Goal: Communication & Community: Answer question/provide support

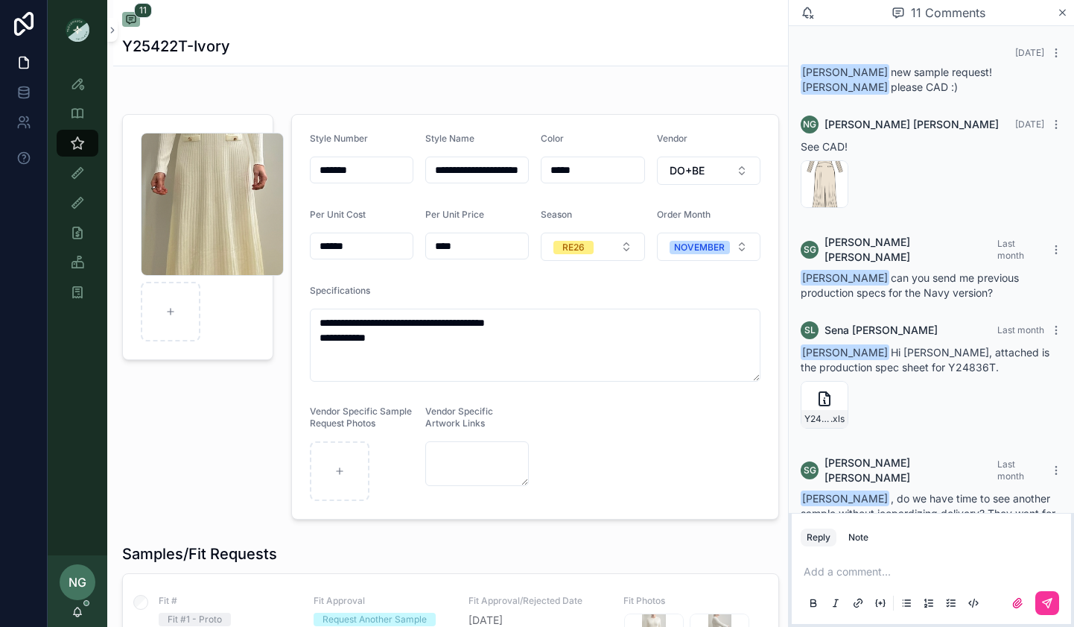
scroll to position [557, 0]
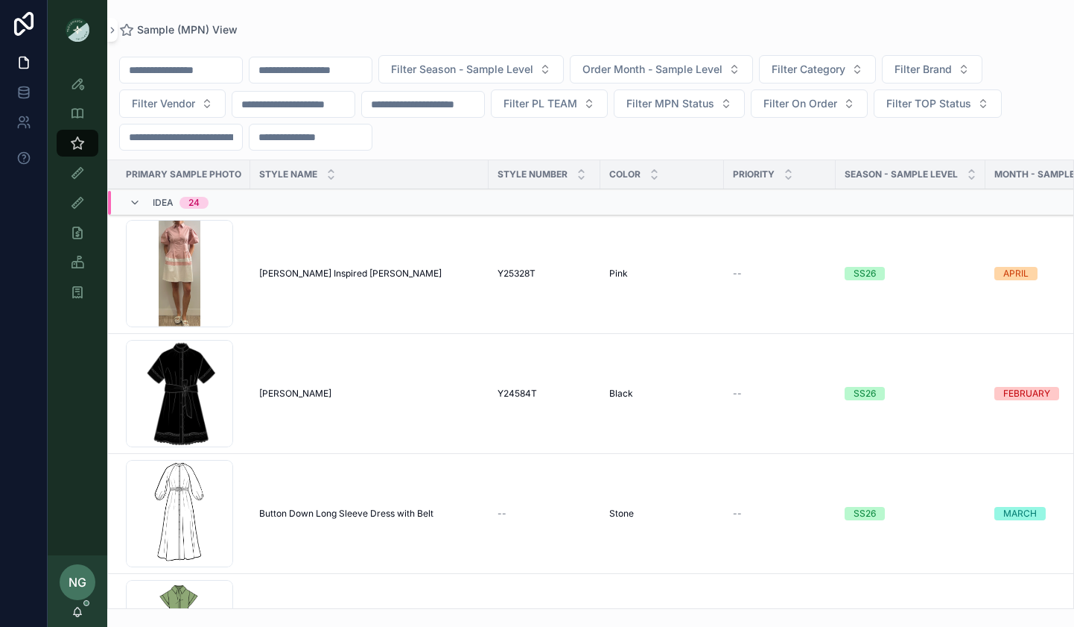
click at [860, 38] on div "Filter Season - Sample Level Order Month - Sample Level Filter Category Filter …" at bounding box center [590, 322] width 967 height 573
click at [367, 75] on input "scrollable content" at bounding box center [311, 70] width 122 height 21
click at [206, 105] on button "Filter Vendor" at bounding box center [172, 103] width 107 height 28
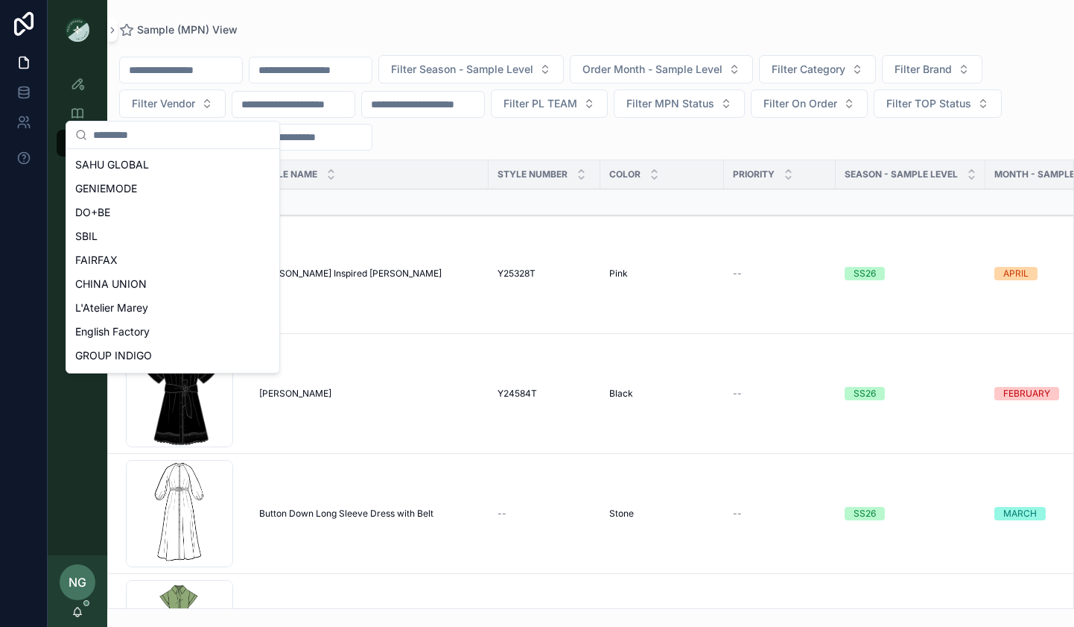
scroll to position [268, 0]
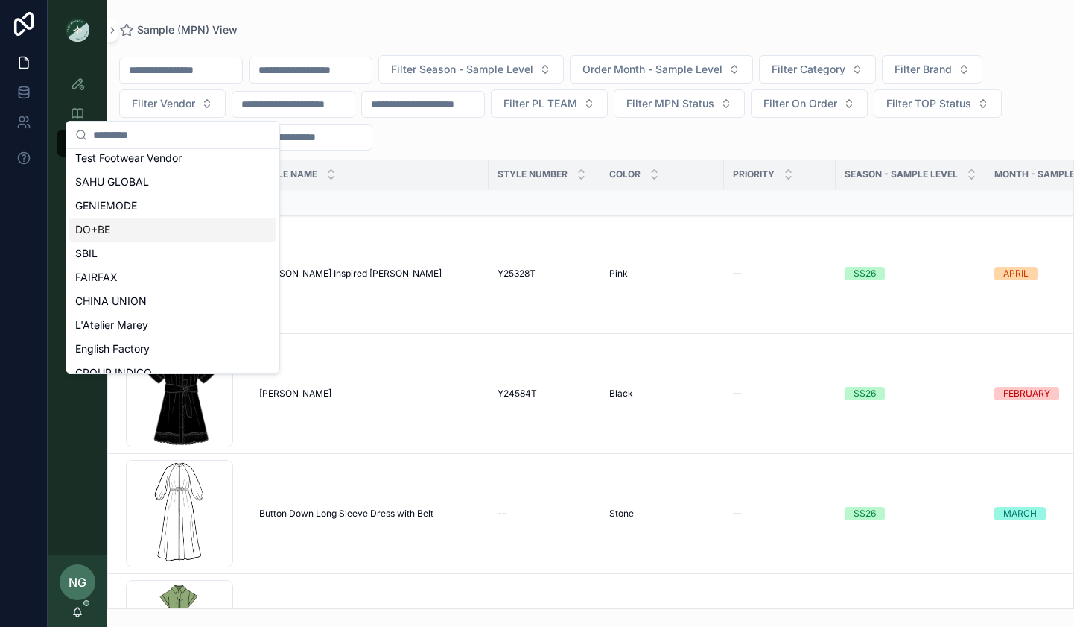
click at [164, 233] on div "DO+BE" at bounding box center [172, 230] width 207 height 24
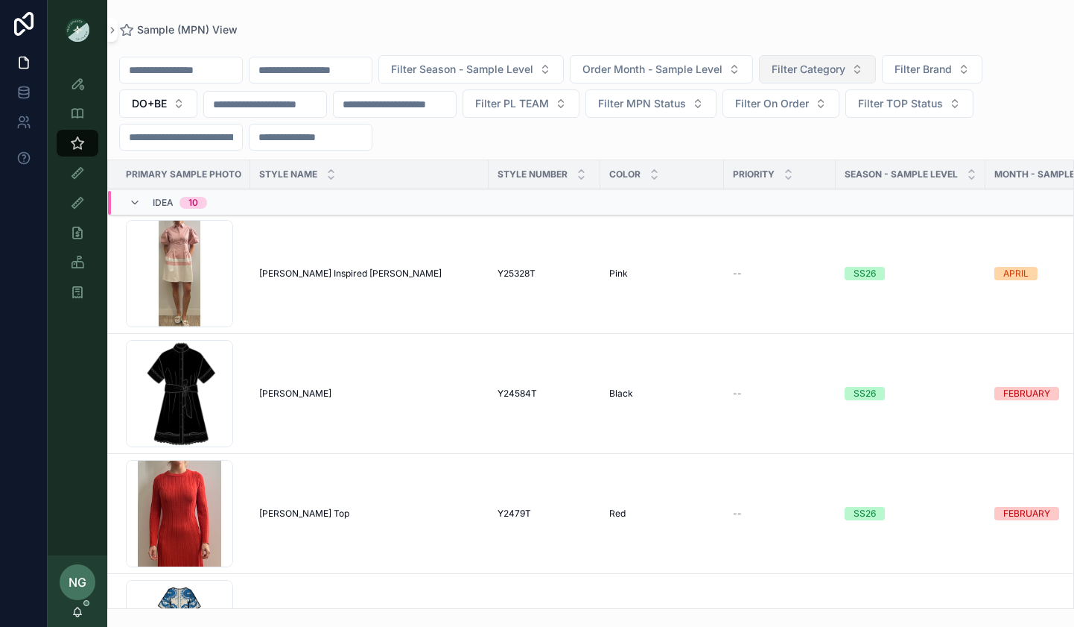
click at [837, 72] on span "Filter Category" at bounding box center [809, 69] width 74 height 15
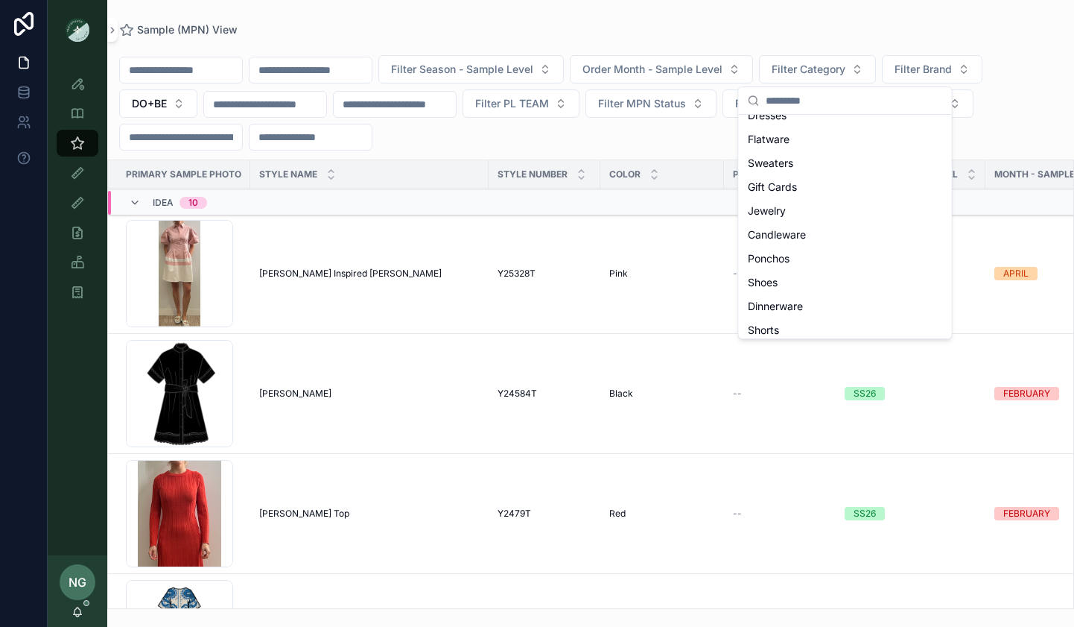
scroll to position [115, 0]
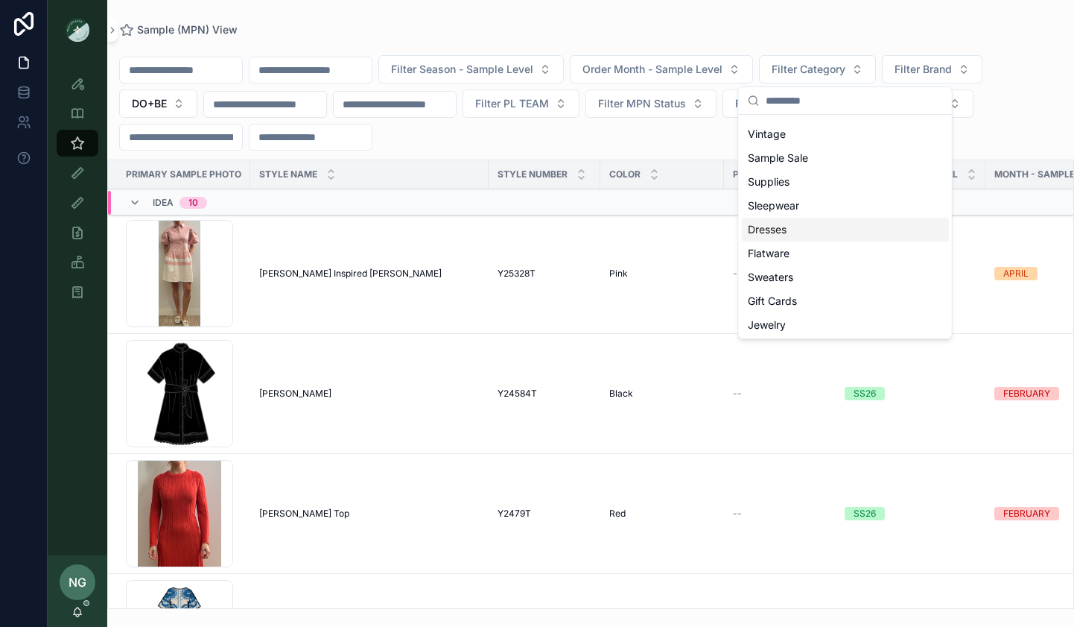
click at [803, 235] on div "Dresses" at bounding box center [845, 230] width 207 height 24
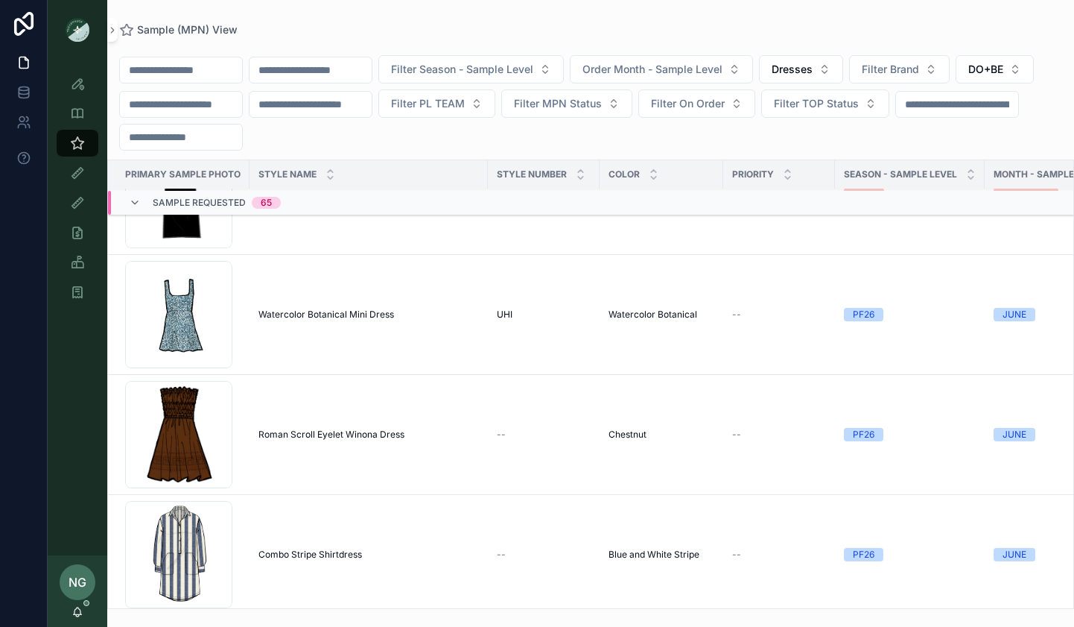
scroll to position [3840, 1]
click at [365, 318] on span "Watercolor Botanical Mini Dress" at bounding box center [327, 314] width 136 height 12
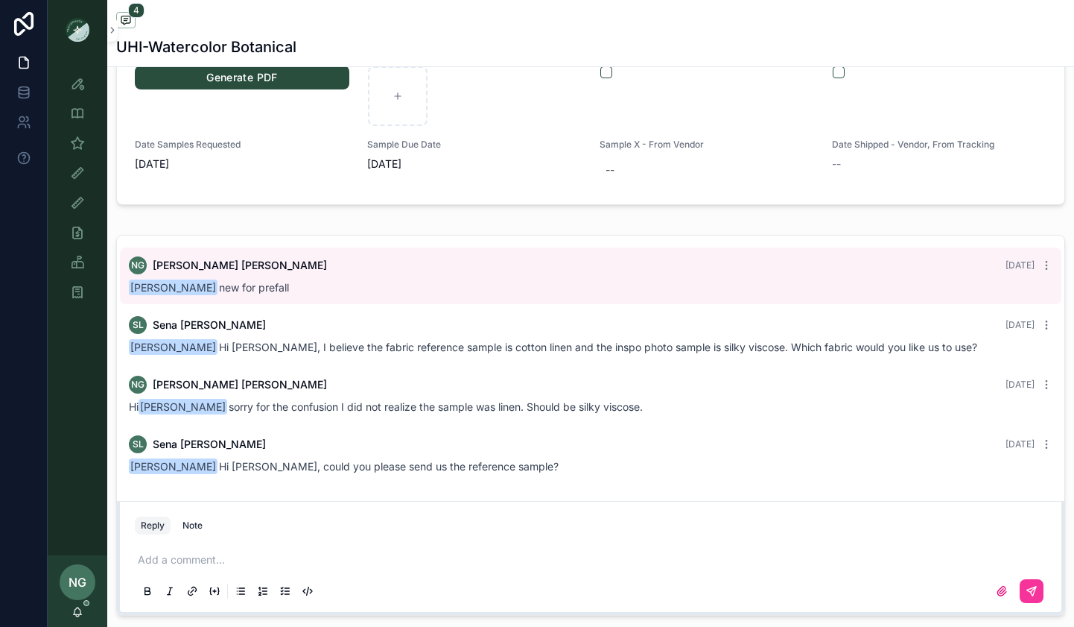
scroll to position [1607, 0]
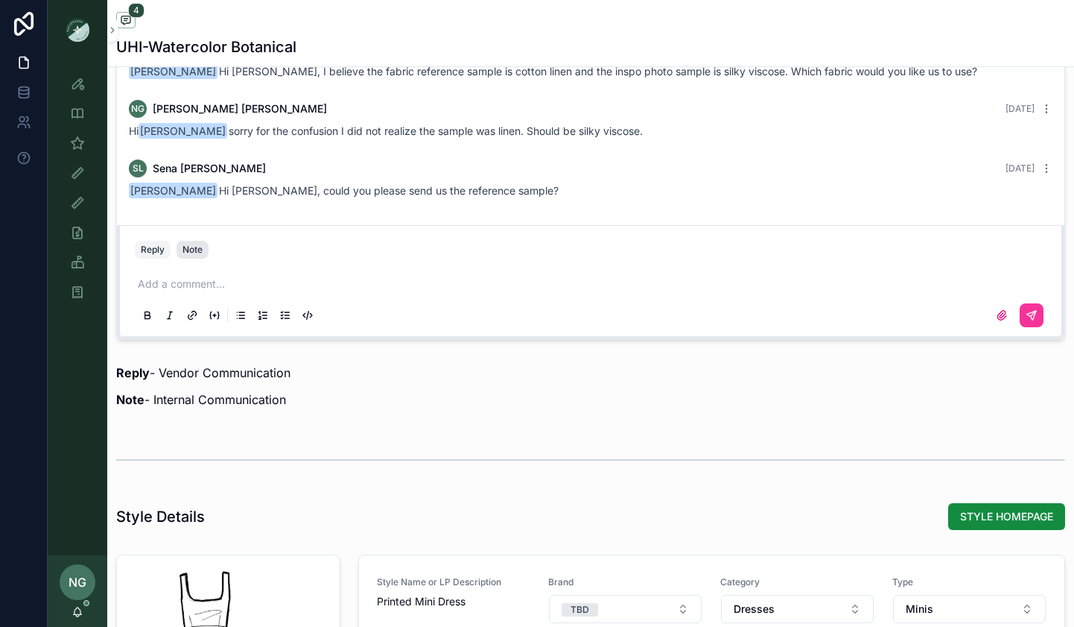
click at [204, 249] on button "Note" at bounding box center [193, 250] width 32 height 18
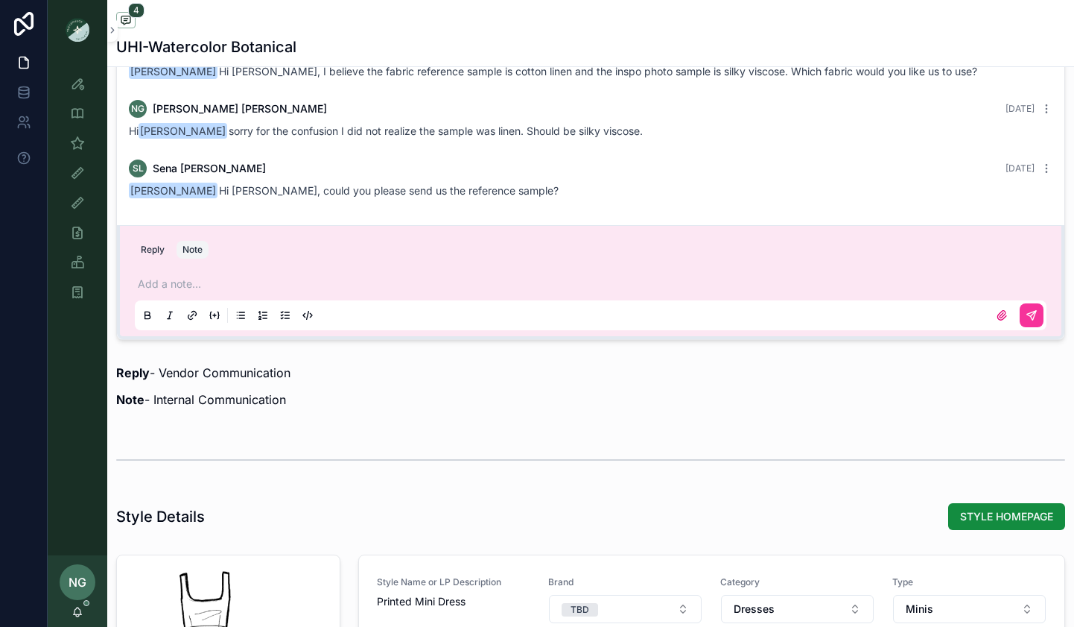
click at [204, 279] on p "scrollable content" at bounding box center [594, 283] width 912 height 15
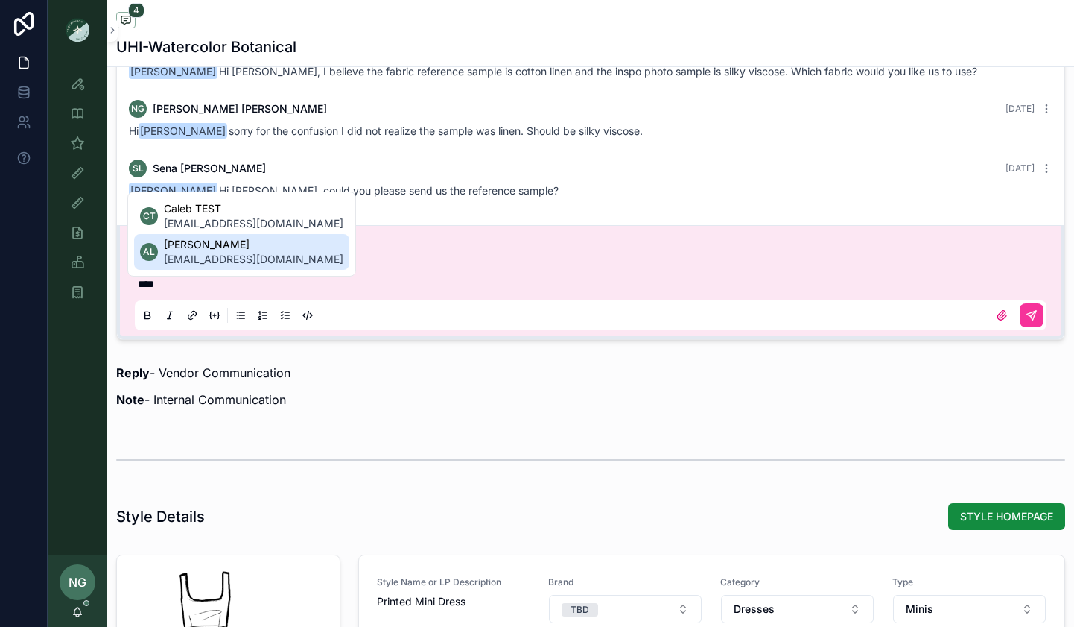
click at [197, 250] on span "[PERSON_NAME]" at bounding box center [254, 244] width 180 height 15
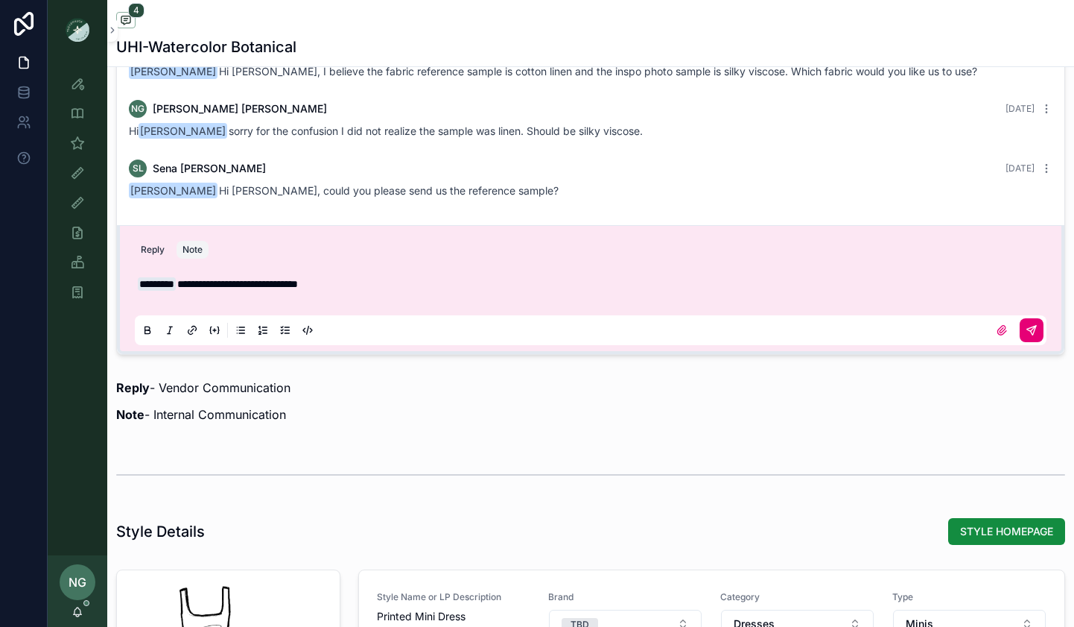
click at [1029, 331] on icon "scrollable content" at bounding box center [1031, 330] width 9 height 9
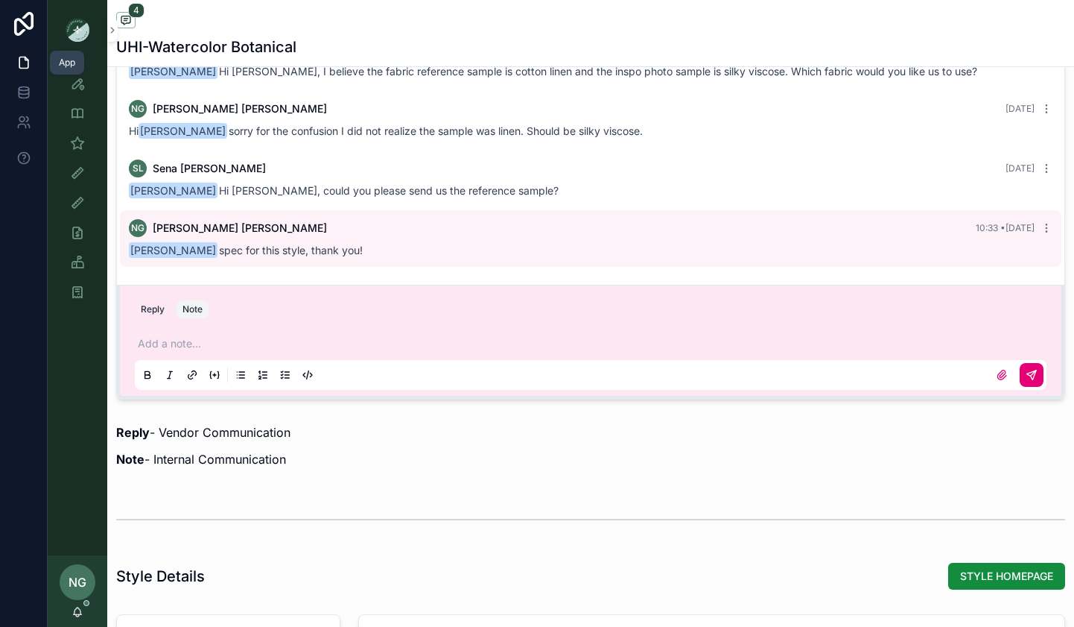
click at [18, 56] on icon at bounding box center [23, 62] width 15 height 15
click at [98, 90] on link "Style View" at bounding box center [78, 83] width 42 height 27
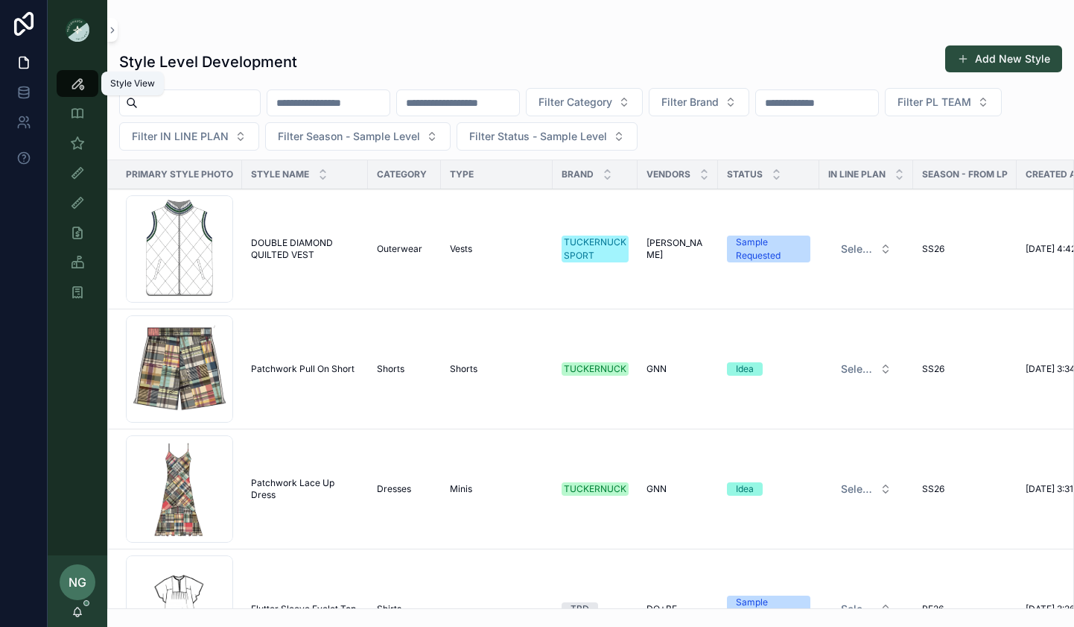
click at [80, 69] on div "Style View" at bounding box center [78, 84] width 60 height 30
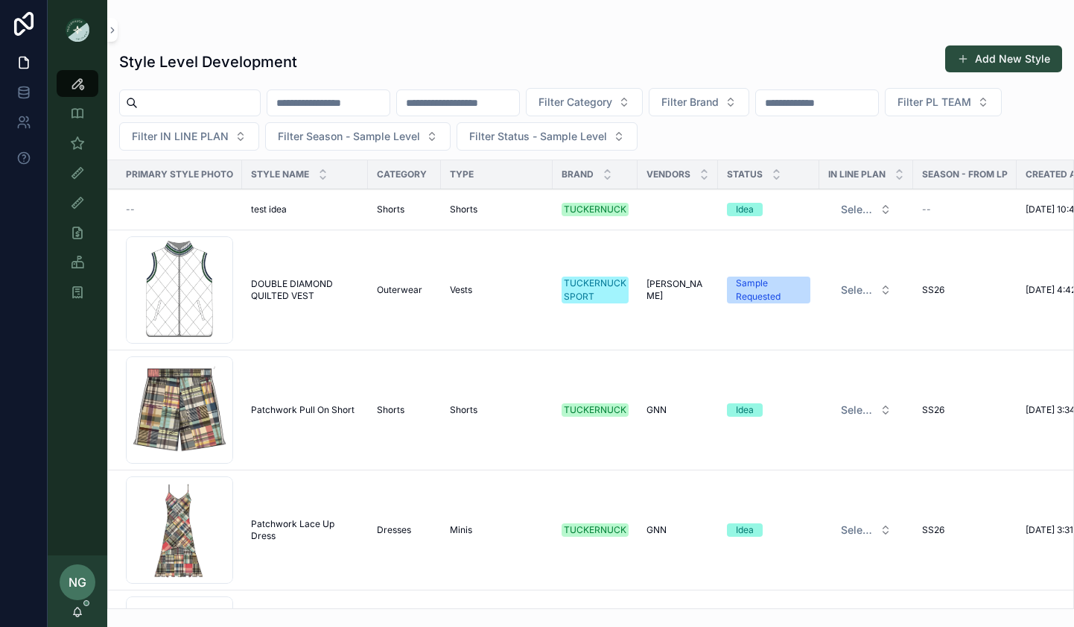
click at [78, 83] on icon "scrollable content" at bounding box center [77, 83] width 15 height 15
click at [251, 25] on div "scrollable content" at bounding box center [590, 30] width 943 height 12
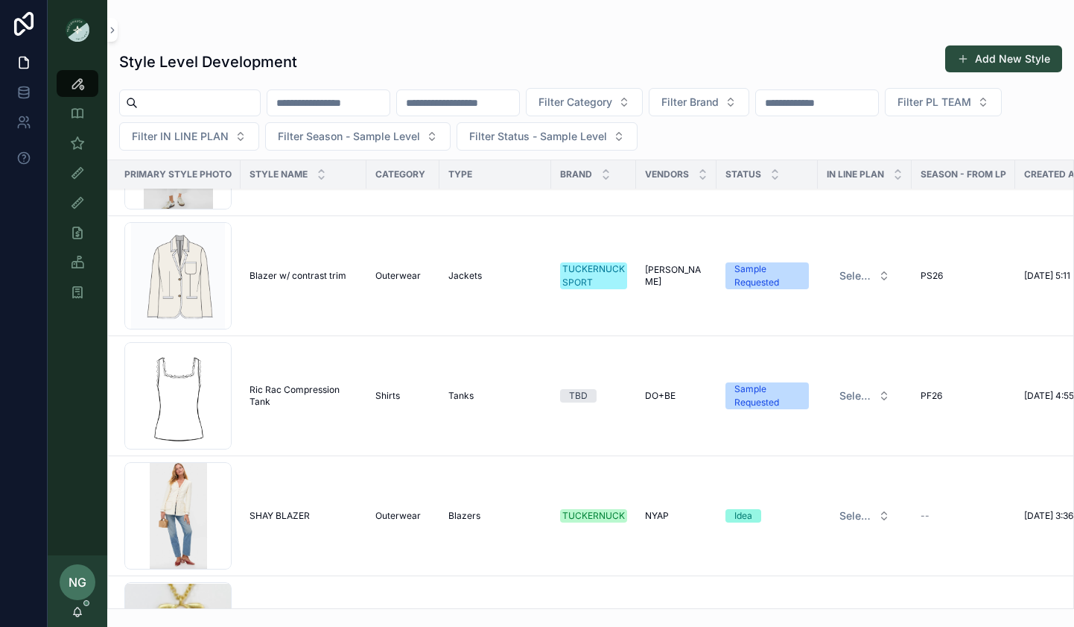
scroll to position [1497, 2]
click at [274, 390] on span "Ric Rac Compression Tank" at bounding box center [303, 396] width 108 height 24
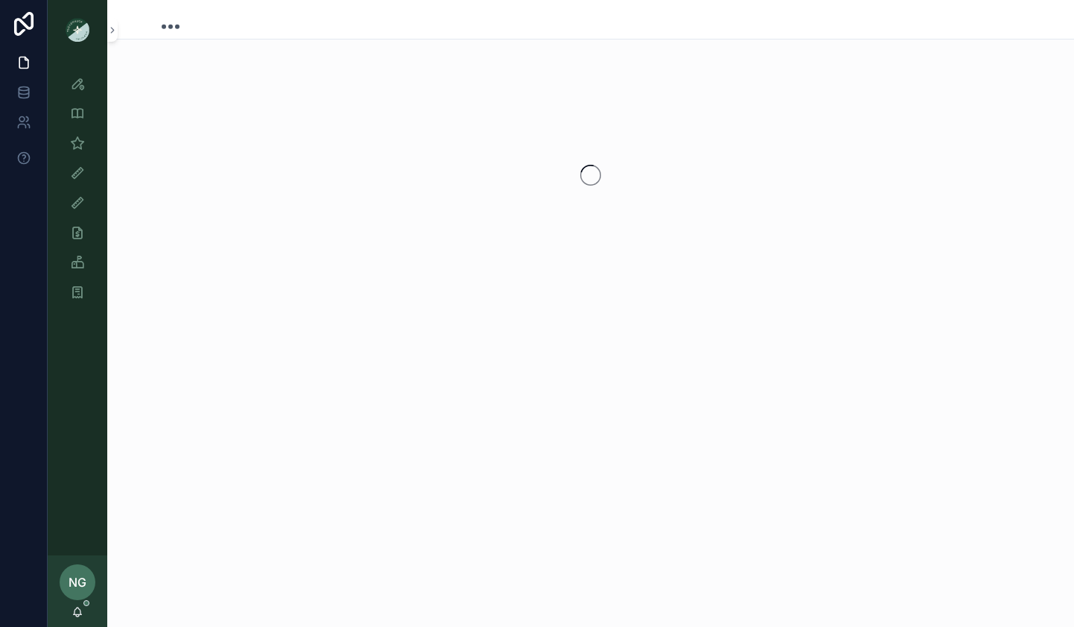
click at [274, 390] on div "scrollable content" at bounding box center [590, 313] width 967 height 627
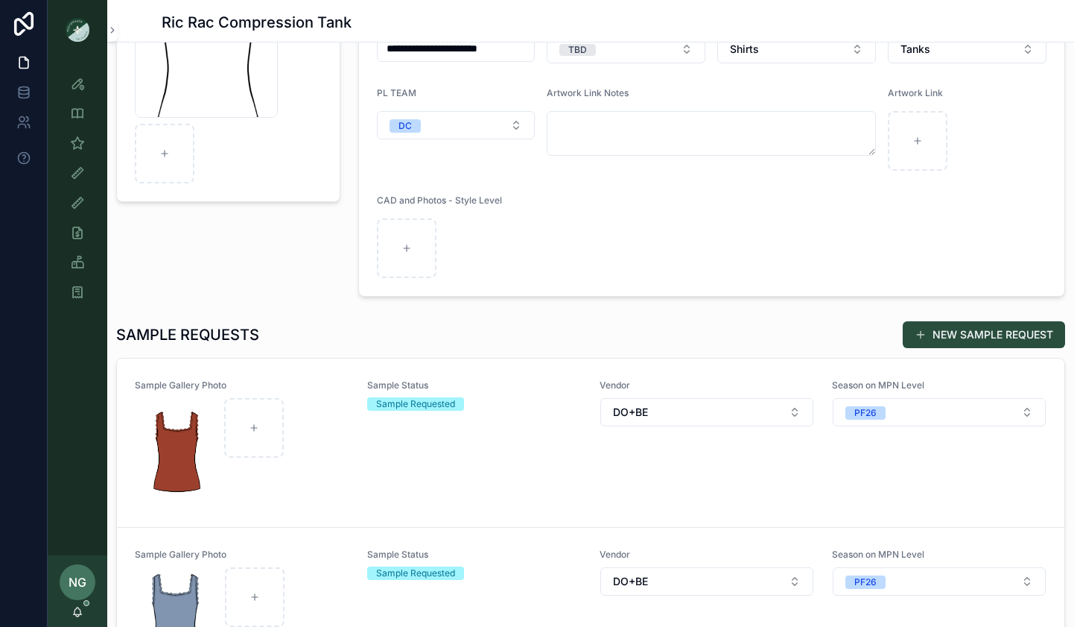
scroll to position [210, 0]
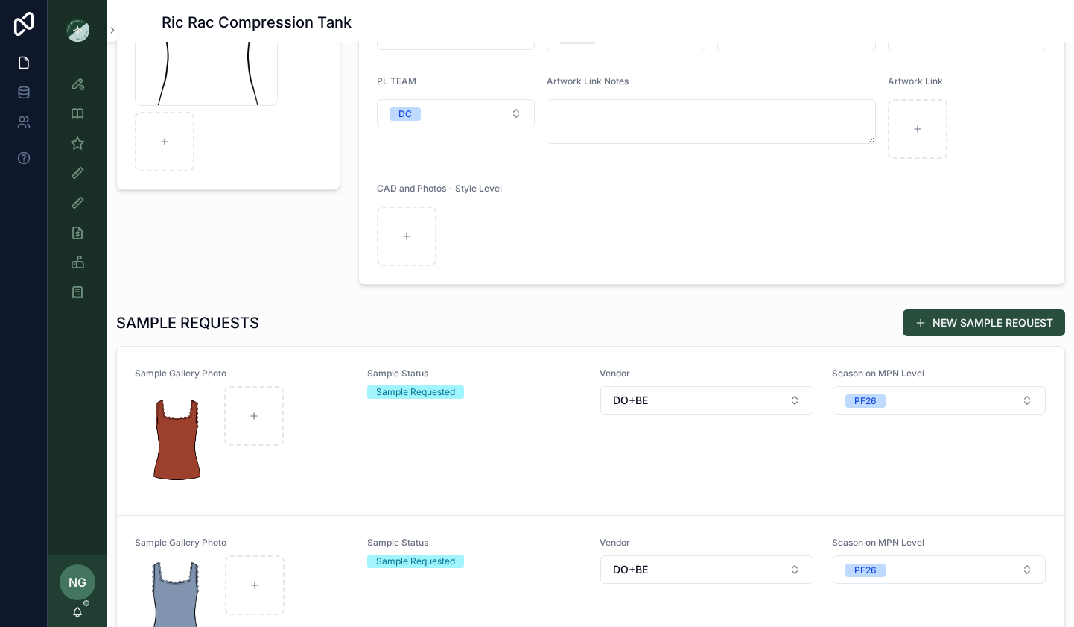
click at [460, 419] on div "Sample Status Sample Requested" at bounding box center [474, 430] width 215 height 127
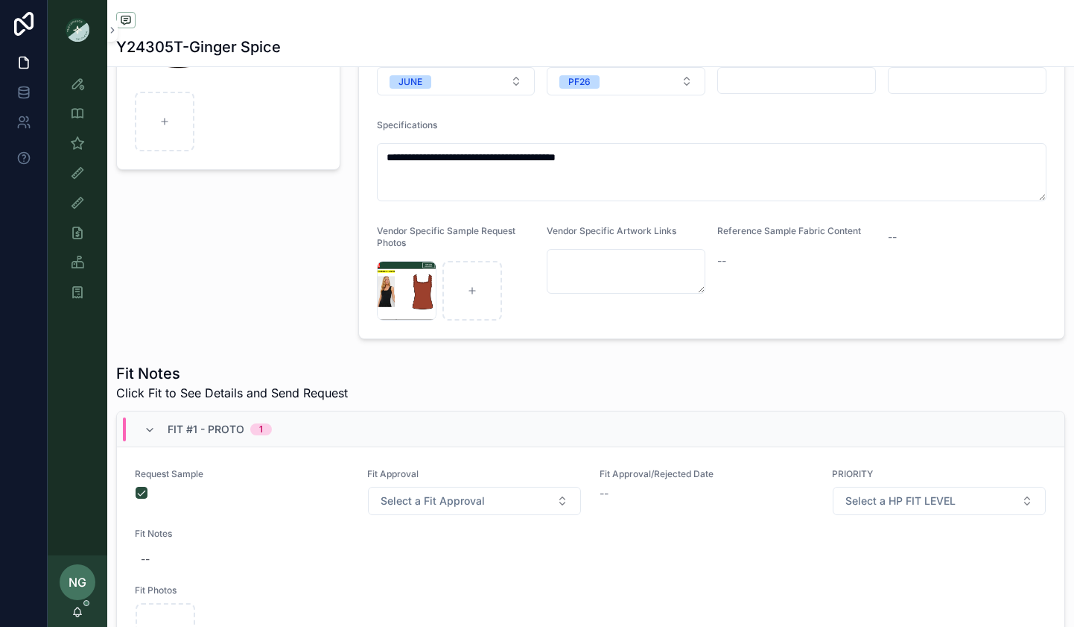
scroll to position [198, 0]
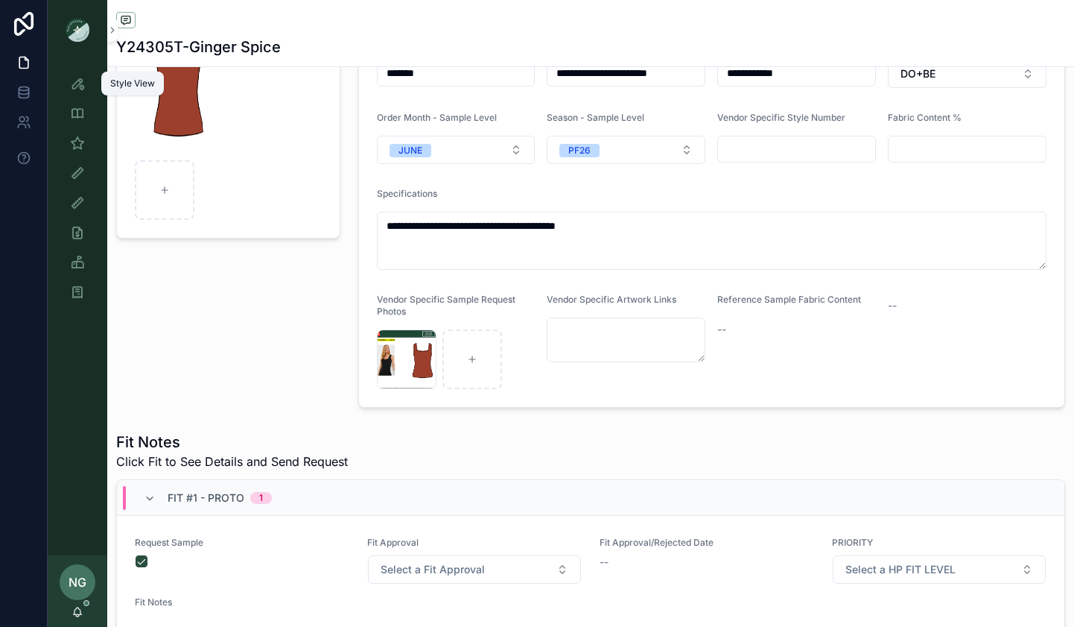
click at [83, 92] on div "Style View" at bounding box center [78, 84] width 24 height 24
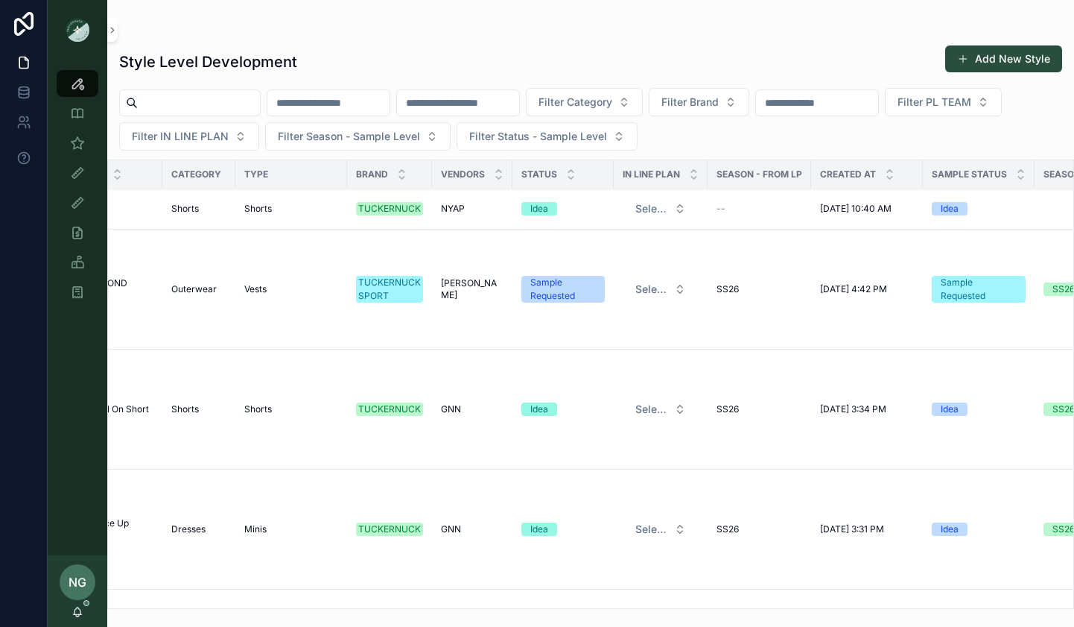
scroll to position [1, 0]
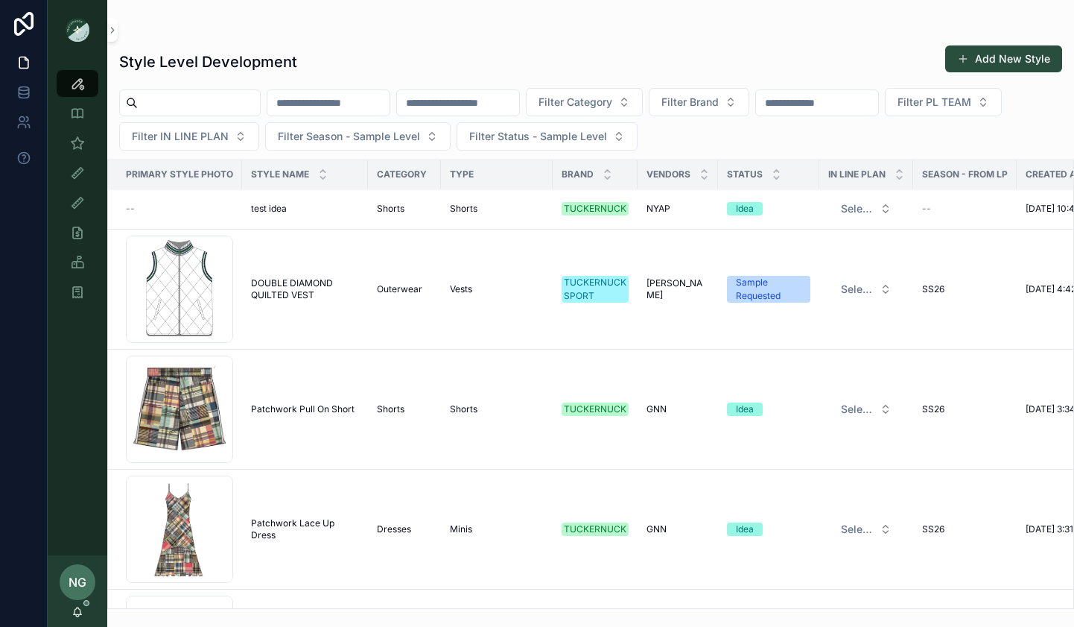
click at [331, 206] on div "test idea test idea" at bounding box center [305, 209] width 108 height 12
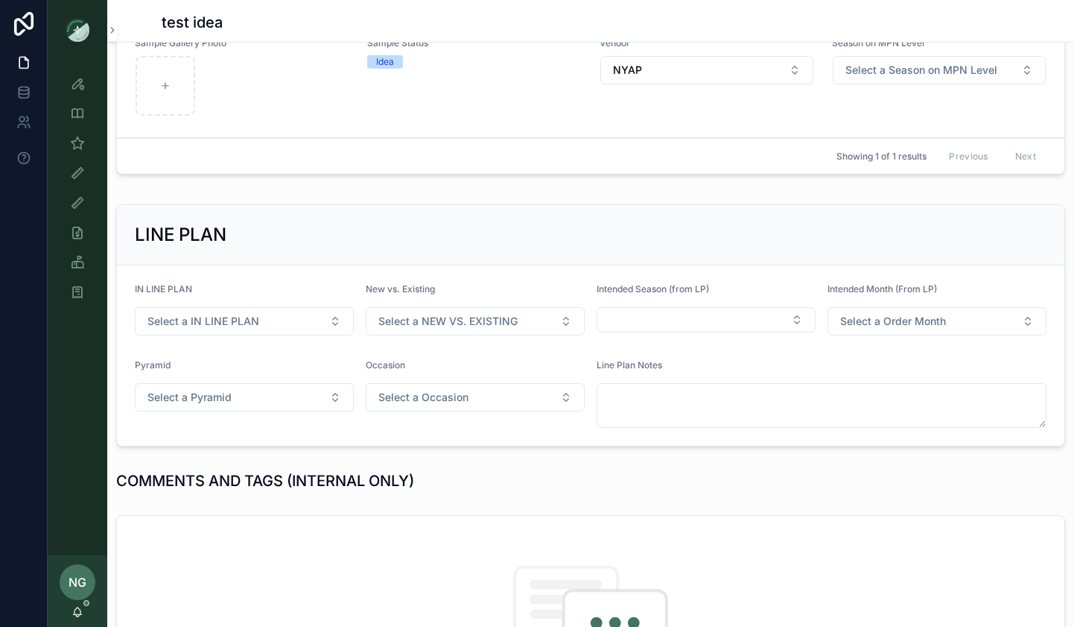
scroll to position [243, 0]
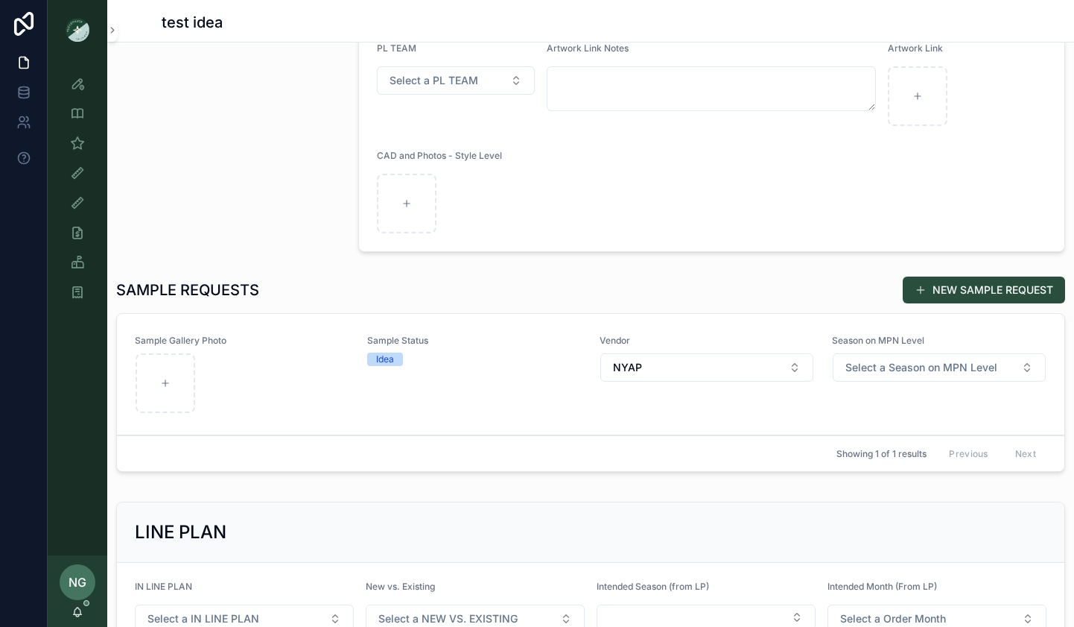
click at [557, 390] on div "Sample Status Idea" at bounding box center [474, 374] width 215 height 79
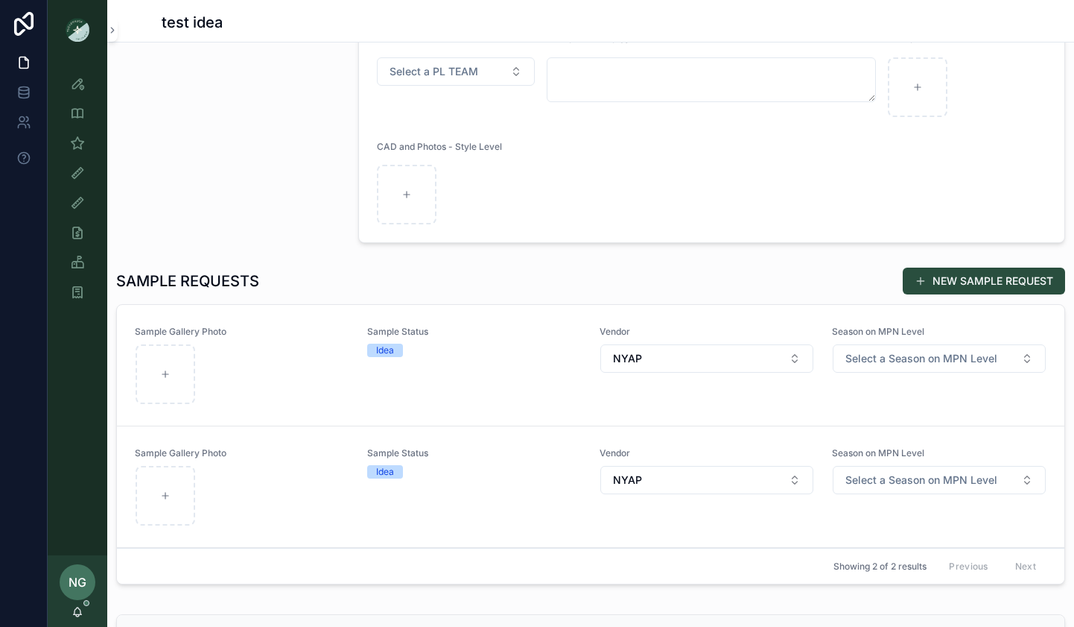
scroll to position [294, 0]
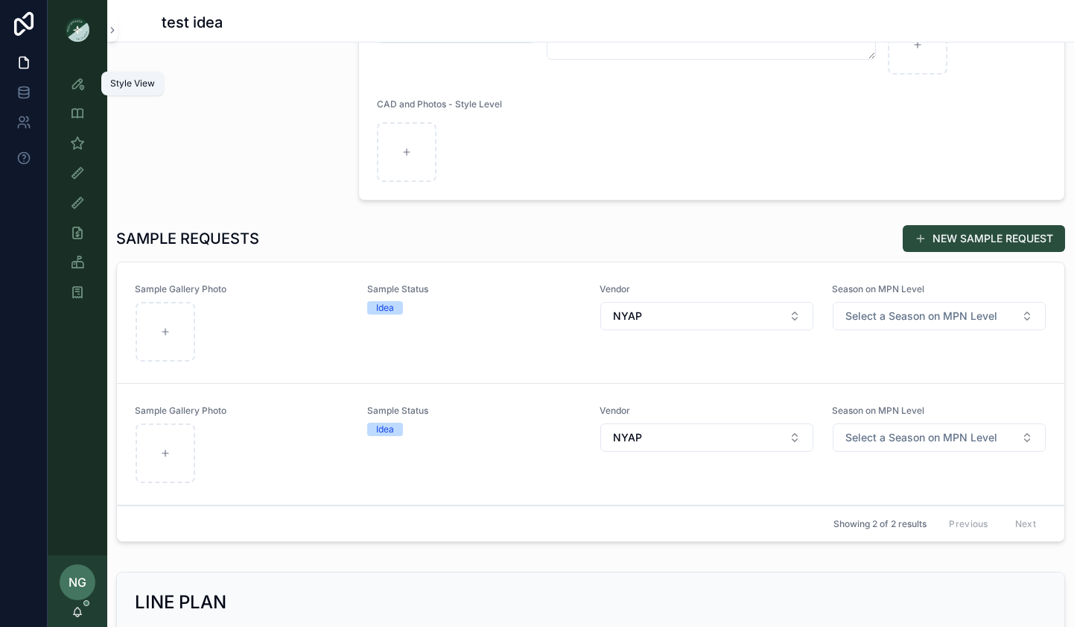
click at [87, 87] on div "Style View" at bounding box center [78, 84] width 24 height 24
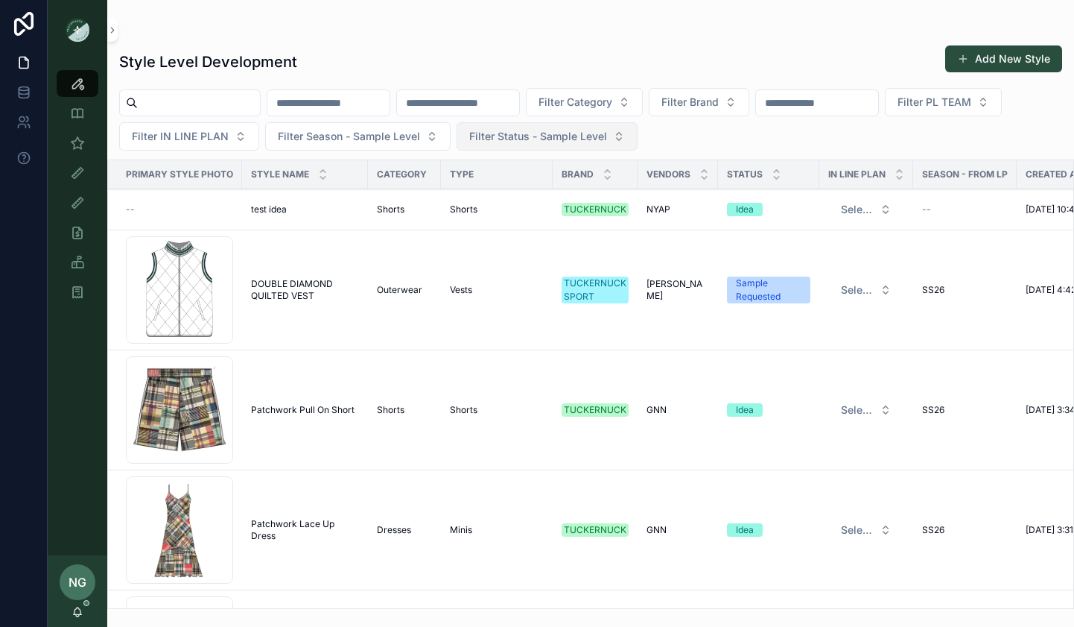
click at [548, 132] on span "Filter Status - Sample Level" at bounding box center [538, 136] width 138 height 15
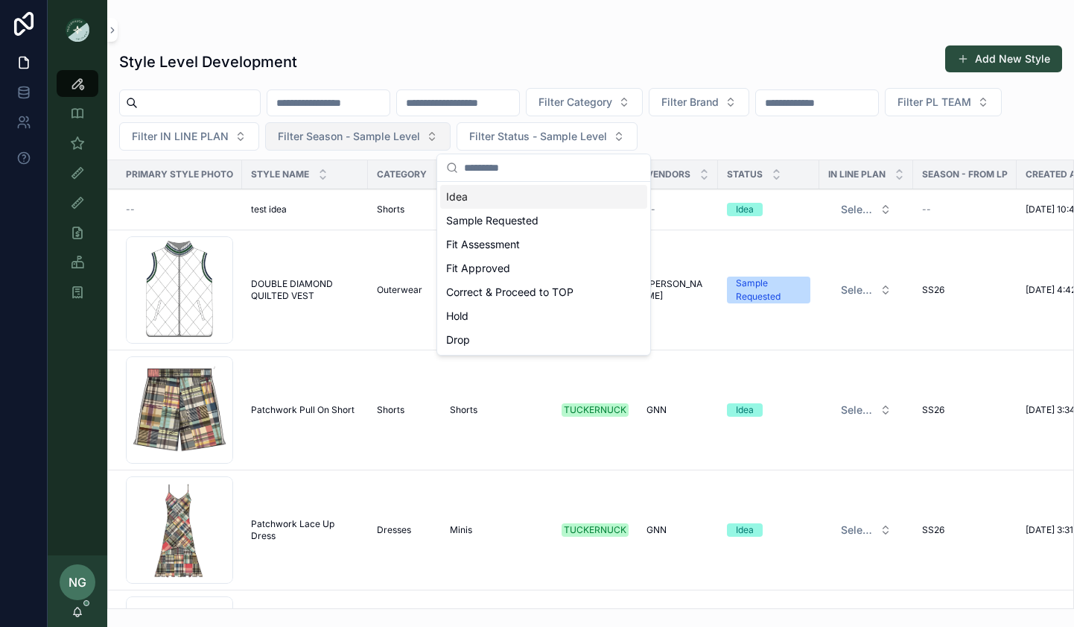
click at [394, 132] on span "Filter Season - Sample Level" at bounding box center [349, 136] width 142 height 15
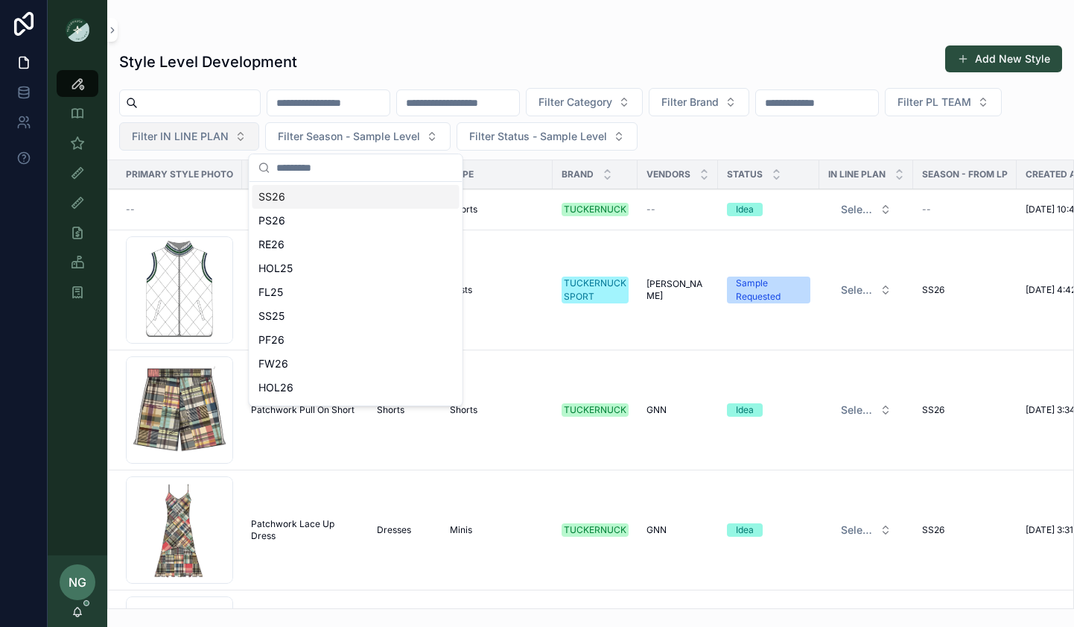
click at [156, 136] on span "Filter IN LINE PLAN" at bounding box center [180, 136] width 97 height 15
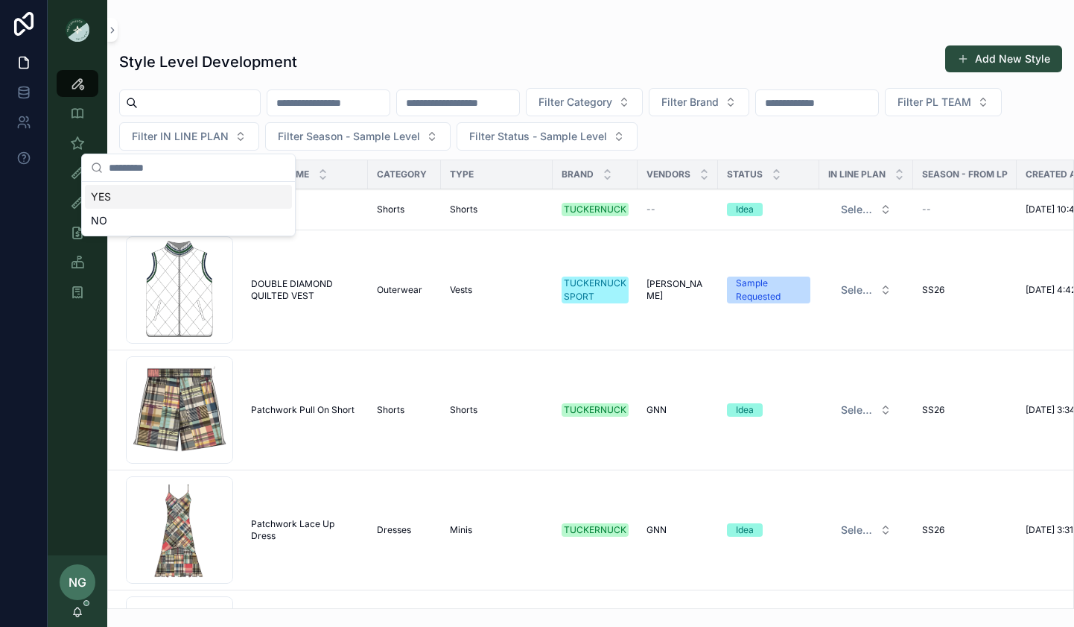
click at [416, 46] on div "Style Level Development Add New Style" at bounding box center [590, 62] width 943 height 34
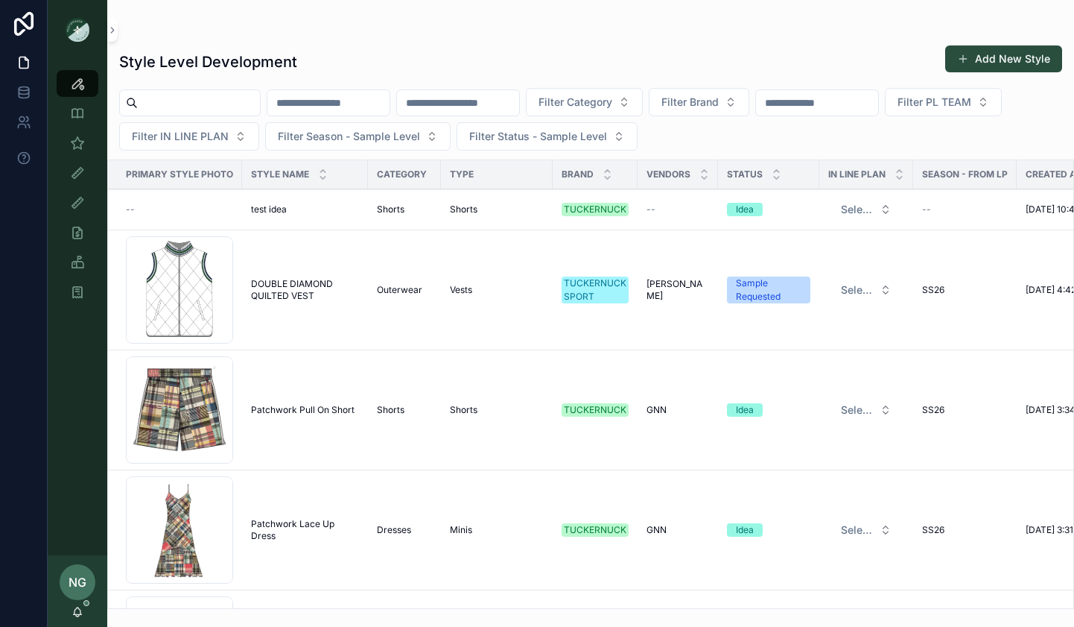
drag, startPoint x: 374, startPoint y: 95, endPoint x: 499, endPoint y: 95, distance: 125.2
click at [374, 95] on input "scrollable content" at bounding box center [328, 102] width 122 height 21
click at [519, 104] on input "scrollable content" at bounding box center [458, 102] width 122 height 21
click at [537, 57] on div "Style Level Development Add New Style" at bounding box center [590, 62] width 943 height 34
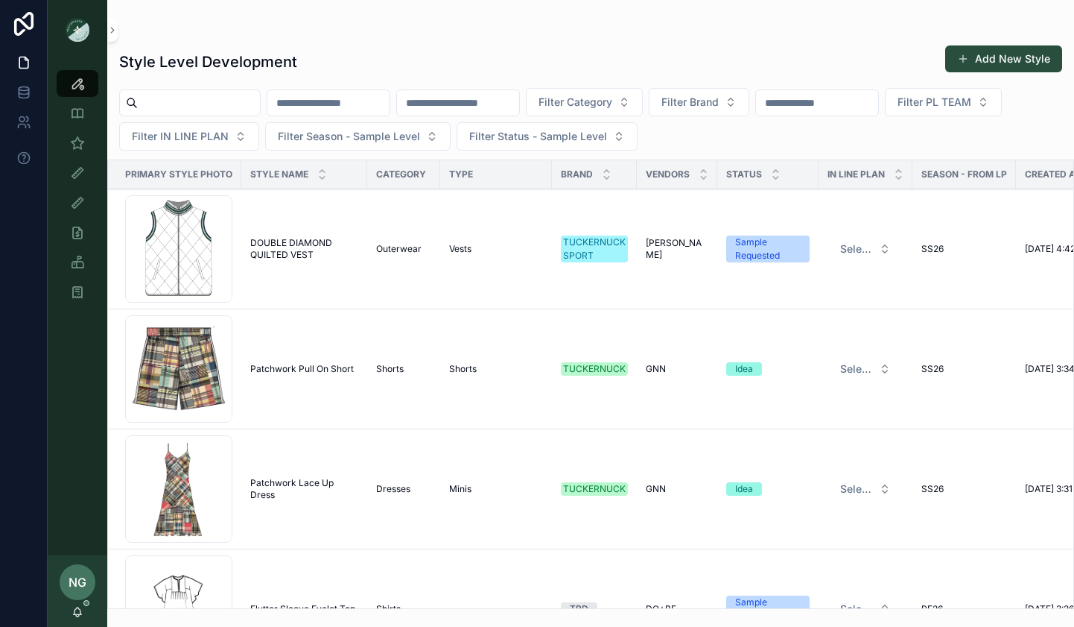
scroll to position [4, 0]
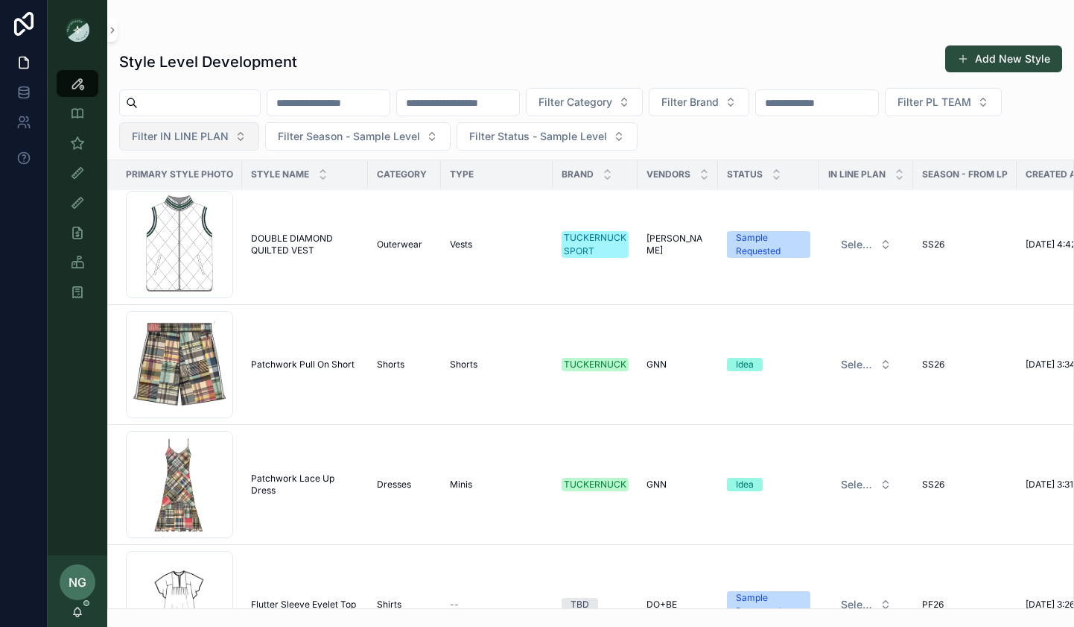
click at [193, 136] on span "Filter IN LINE PLAN" at bounding box center [180, 136] width 97 height 15
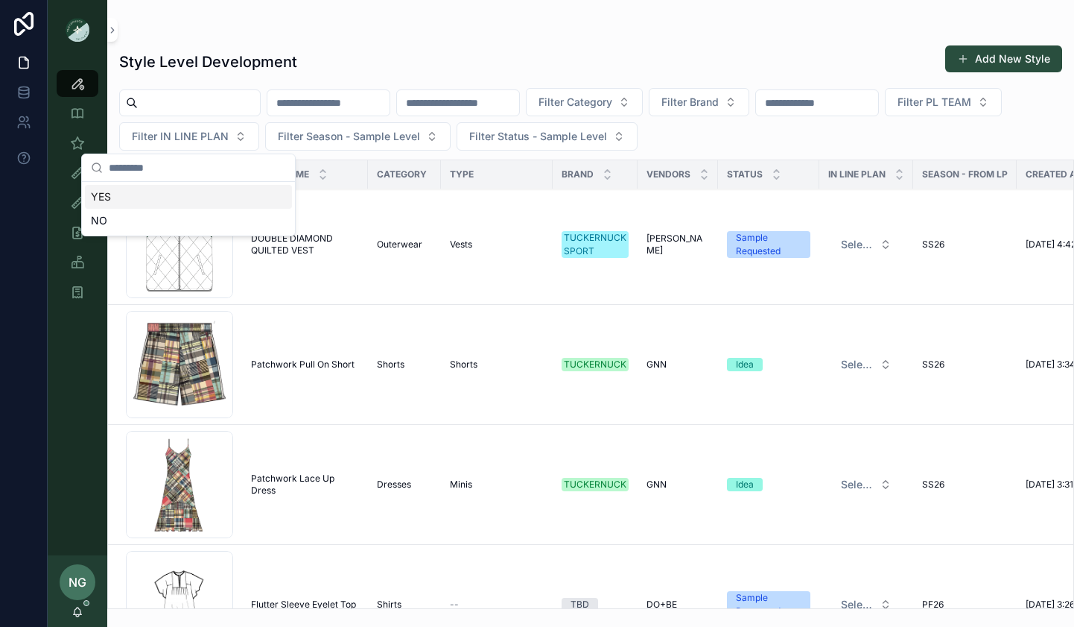
click at [527, 50] on div "Style Level Development Add New Style" at bounding box center [590, 62] width 943 height 34
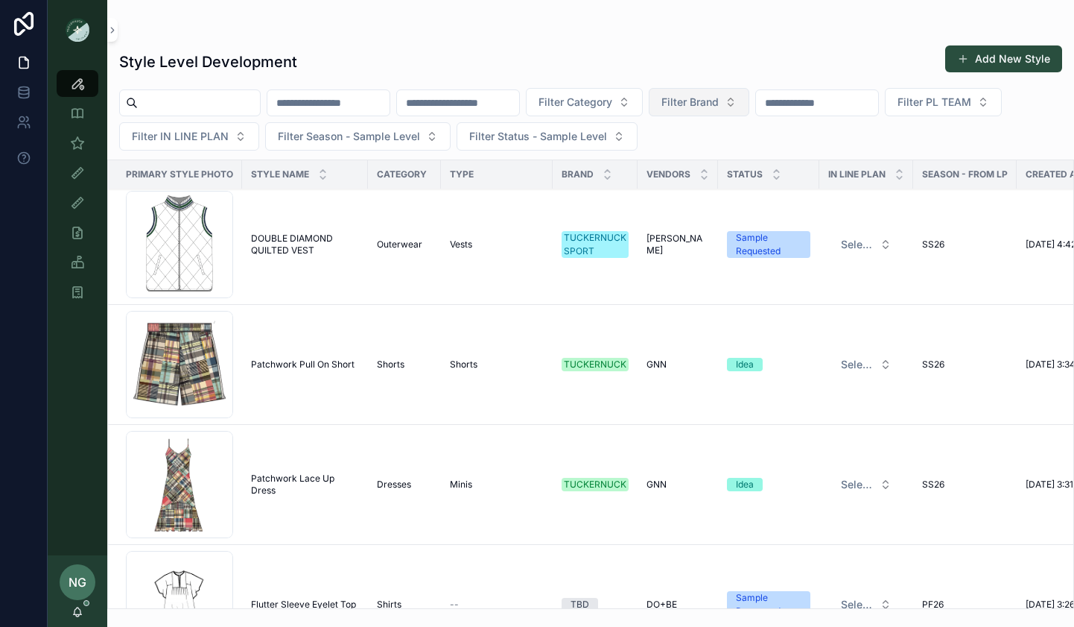
click at [749, 112] on button "Filter Brand" at bounding box center [699, 102] width 101 height 28
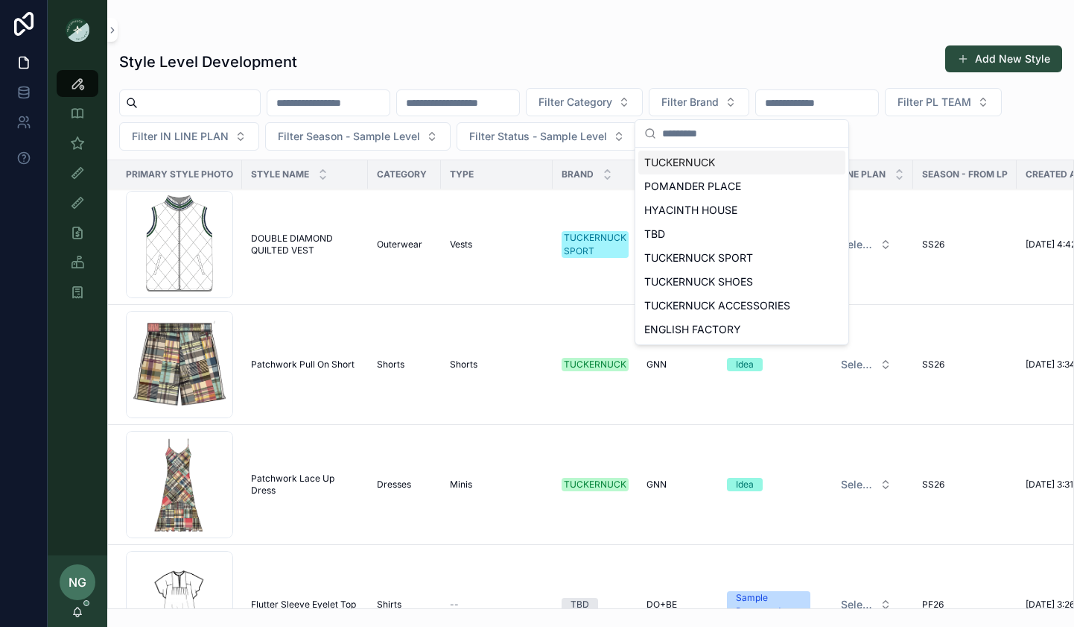
click at [769, 66] on div "Style Level Development Add New Style" at bounding box center [590, 62] width 943 height 34
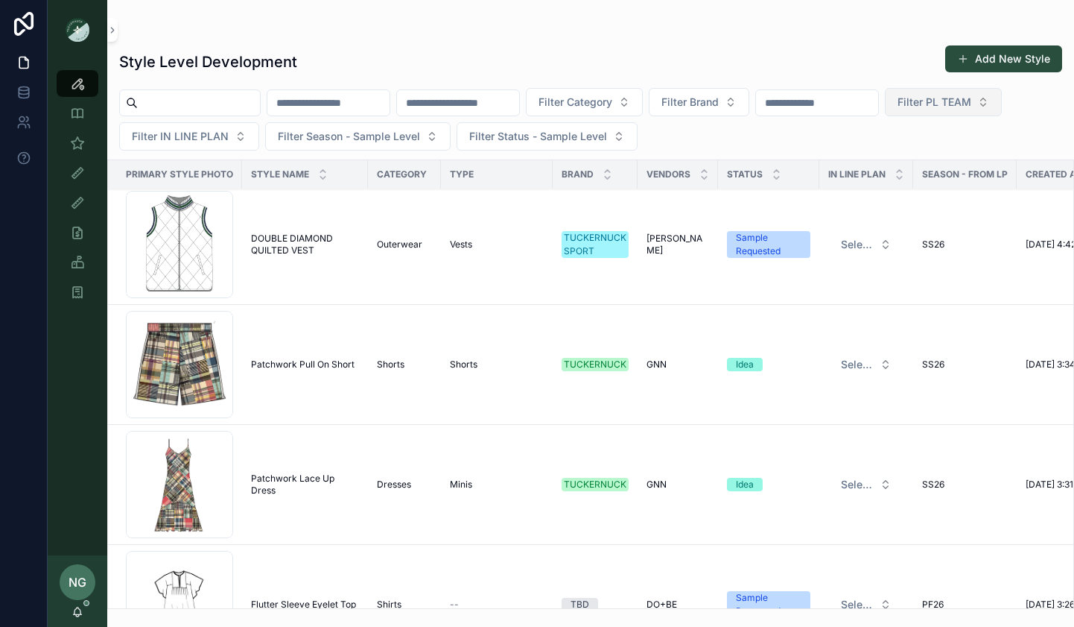
click at [971, 101] on span "Filter PL TEAM" at bounding box center [935, 102] width 74 height 15
drag, startPoint x: 755, startPoint y: 32, endPoint x: 701, endPoint y: 63, distance: 61.7
click at [754, 33] on div "scrollable content" at bounding box center [590, 30] width 943 height 12
click at [612, 108] on span "Filter Category" at bounding box center [576, 102] width 74 height 15
click at [432, 63] on div "Style Level Development Add New Style" at bounding box center [590, 62] width 943 height 34
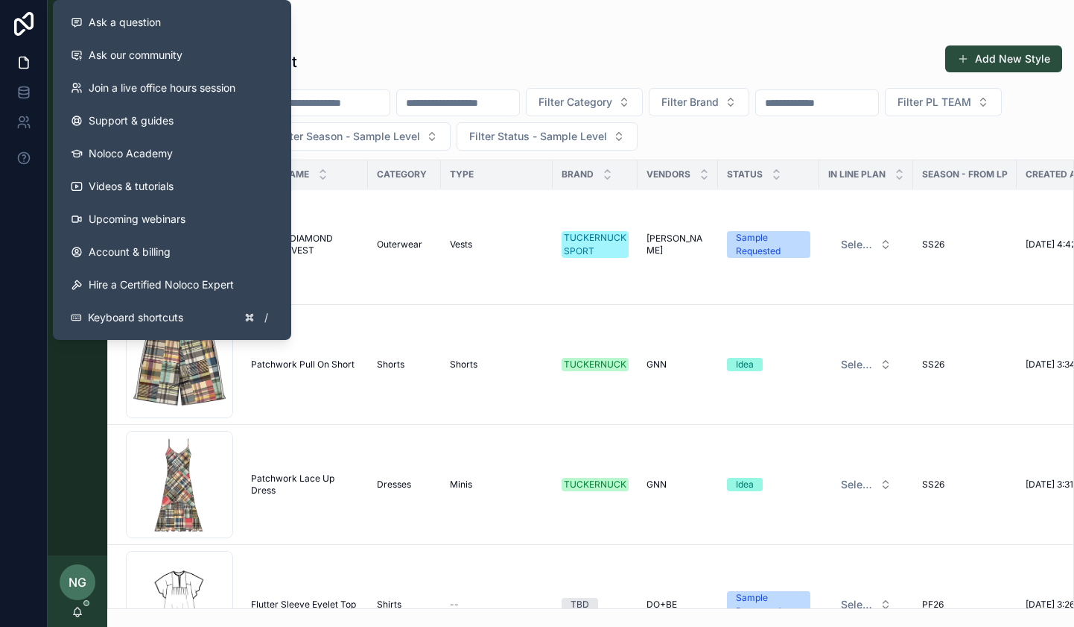
click at [341, 45] on div "Style Level Development Add New Style" at bounding box center [590, 62] width 943 height 34
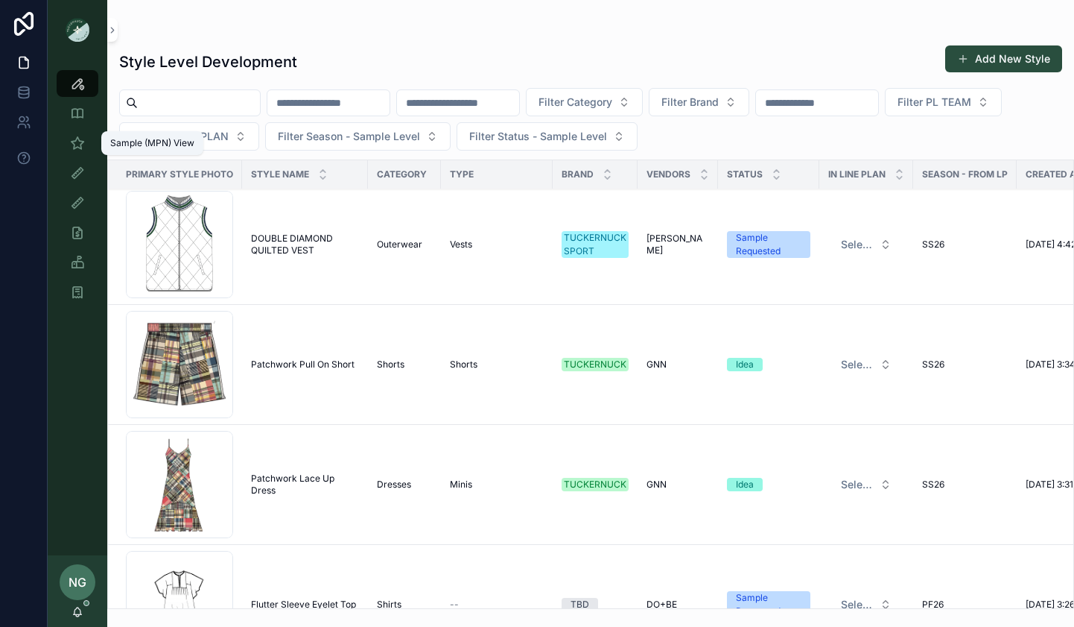
click at [72, 148] on icon "scrollable content" at bounding box center [77, 143] width 15 height 15
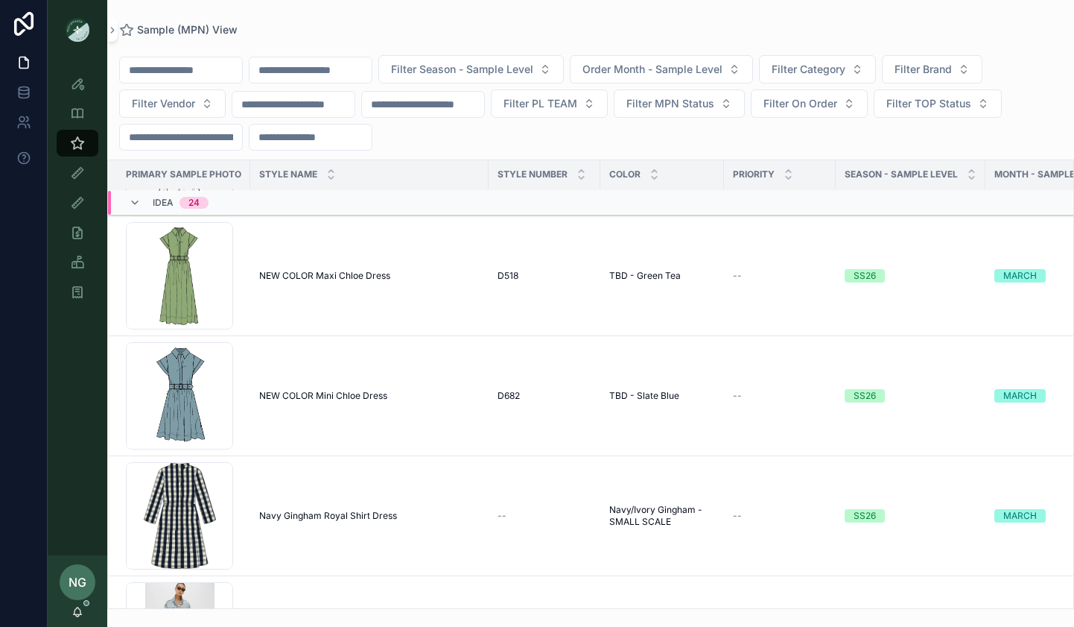
scroll to position [381, 0]
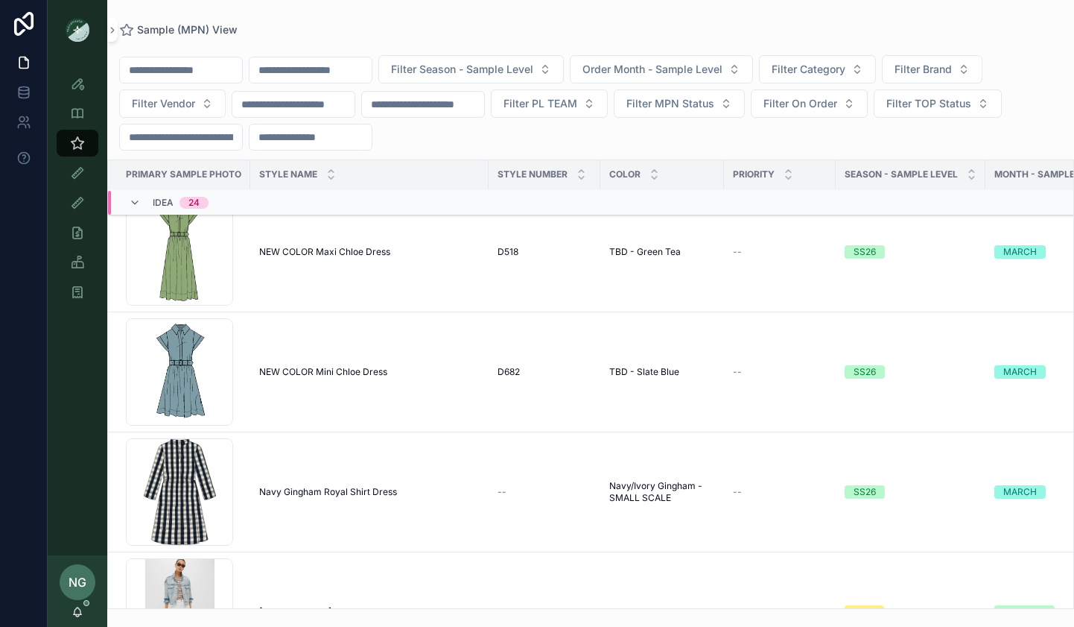
click at [328, 384] on td "NEW COLOR Mini Chloe Dress NEW COLOR Mini Chloe Dress" at bounding box center [369, 372] width 238 height 120
click at [329, 375] on span "NEW COLOR Mini Chloe Dress" at bounding box center [323, 372] width 128 height 12
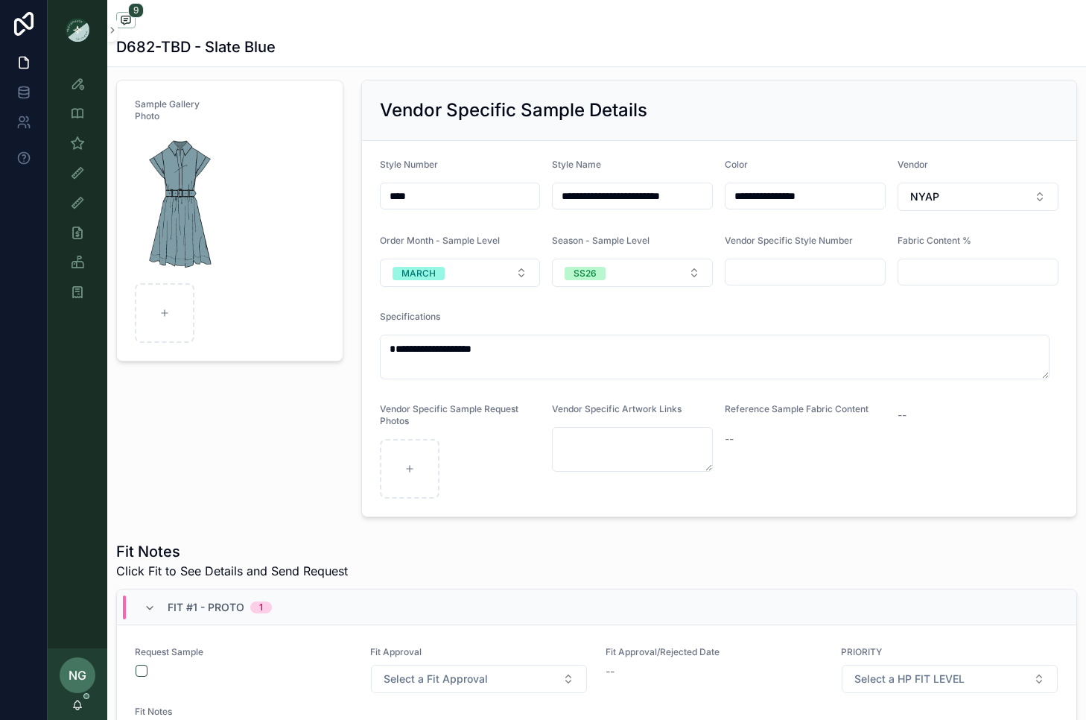
scroll to position [148, 0]
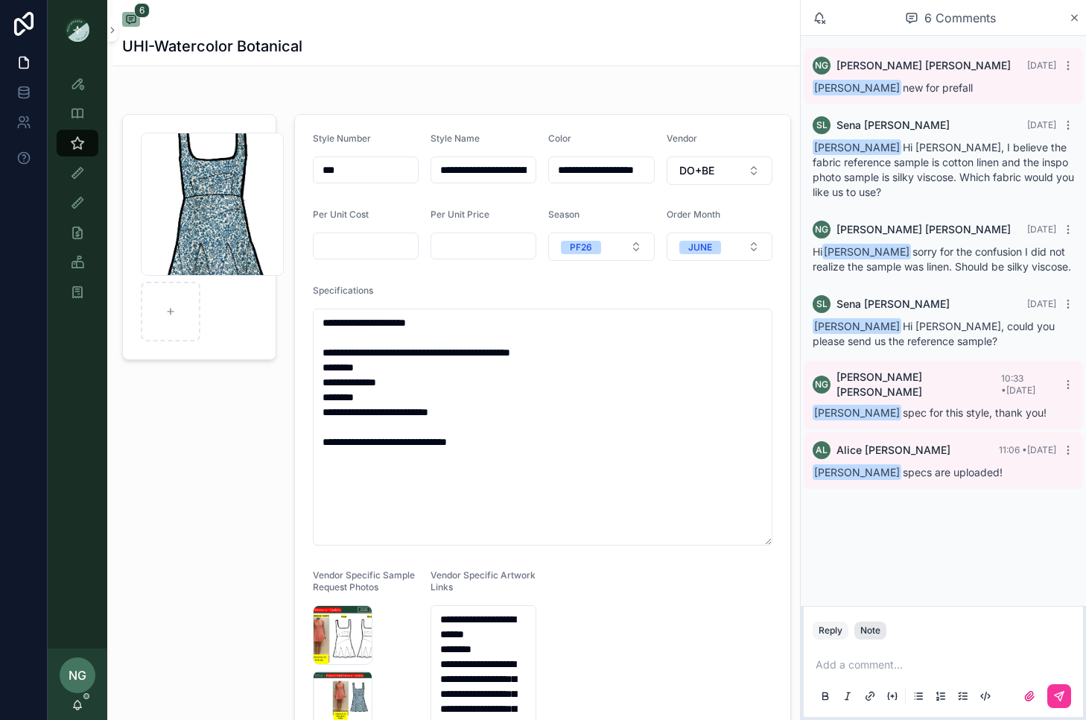
click at [869, 627] on div "Note" at bounding box center [870, 630] width 20 height 12
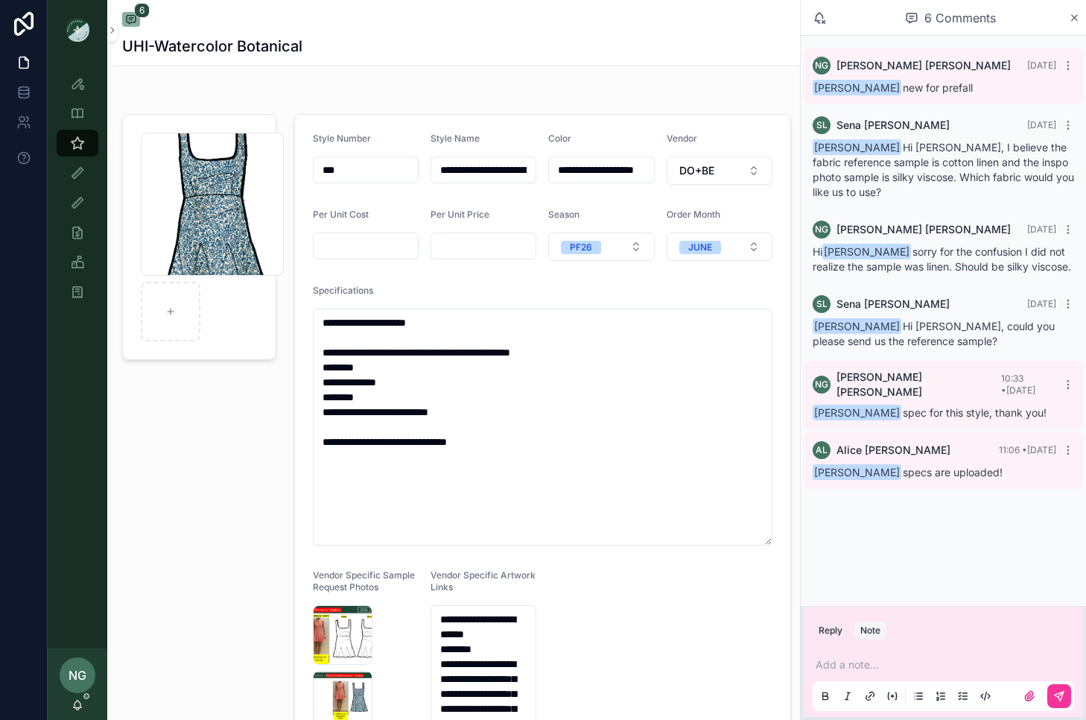
click at [855, 621] on button "Note" at bounding box center [871, 630] width 32 height 18
click at [866, 656] on div "Add a note..." at bounding box center [943, 679] width 261 height 63
click at [842, 661] on p "scrollable content" at bounding box center [946, 664] width 261 height 15
click at [1066, 693] on button "scrollable content" at bounding box center [1059, 696] width 24 height 24
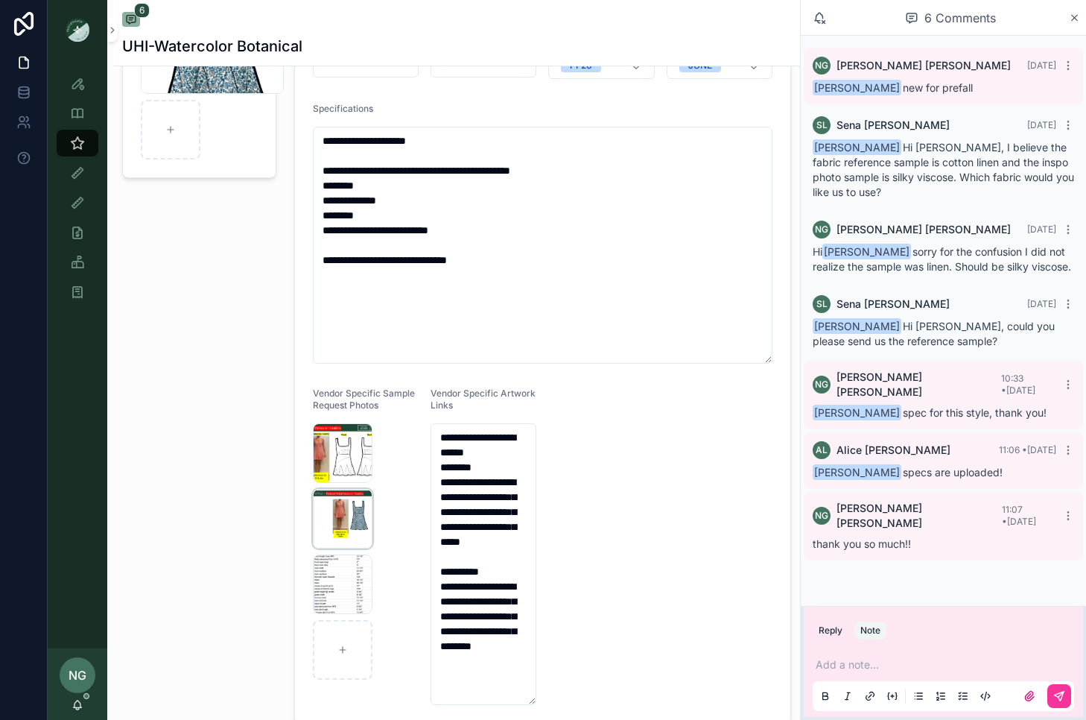
scroll to position [183, 0]
click at [341, 575] on div "Screenshot-2025-10-08-at-11.05.29-AM .png" at bounding box center [343, 584] width 60 height 60
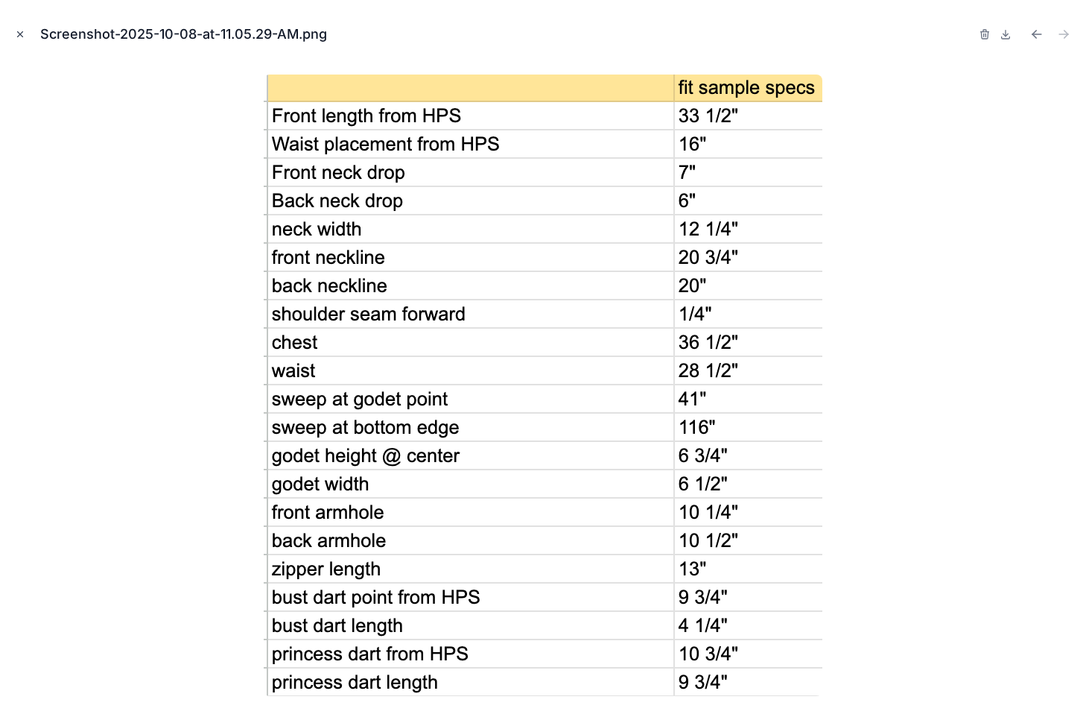
click at [22, 31] on icon "Close modal" at bounding box center [20, 34] width 10 height 10
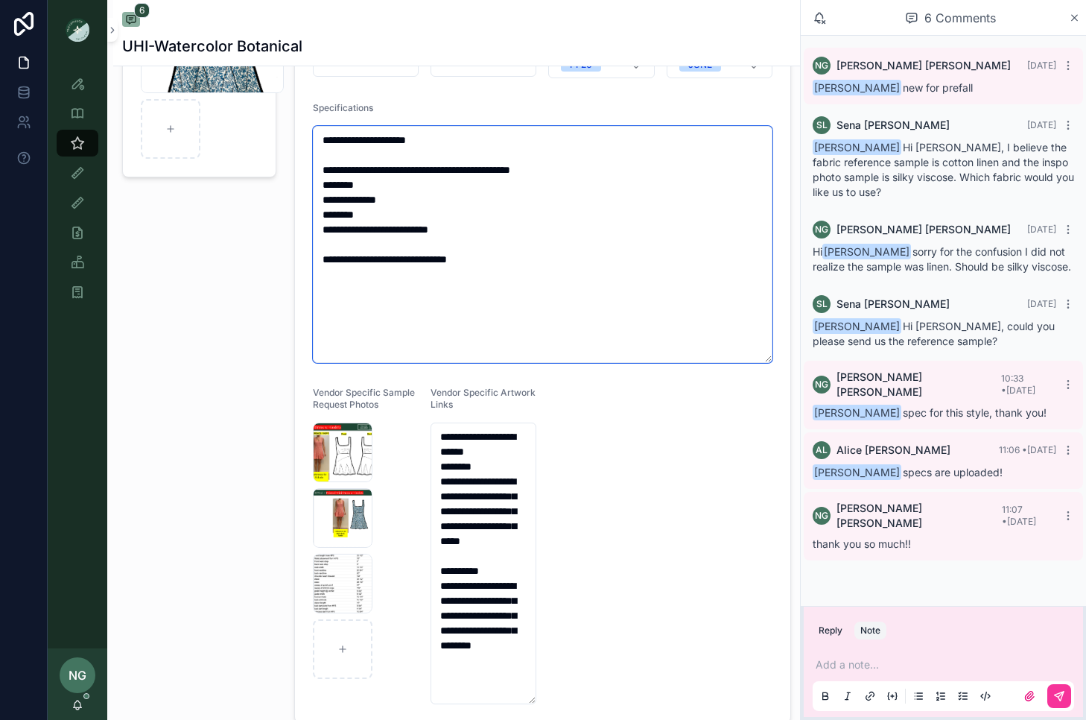
click at [467, 229] on textarea "**********" at bounding box center [543, 244] width 460 height 237
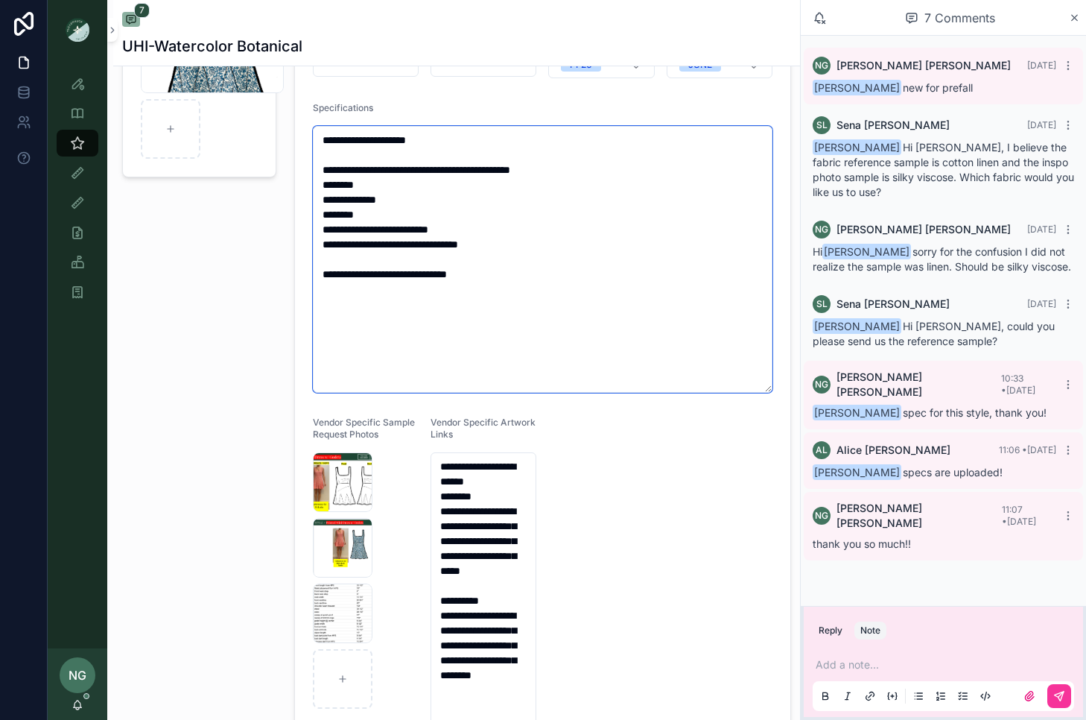
scroll to position [183, 0]
drag, startPoint x: 418, startPoint y: 244, endPoint x: 525, endPoint y: 256, distance: 107.9
click at [526, 256] on textarea "**********" at bounding box center [543, 258] width 460 height 267
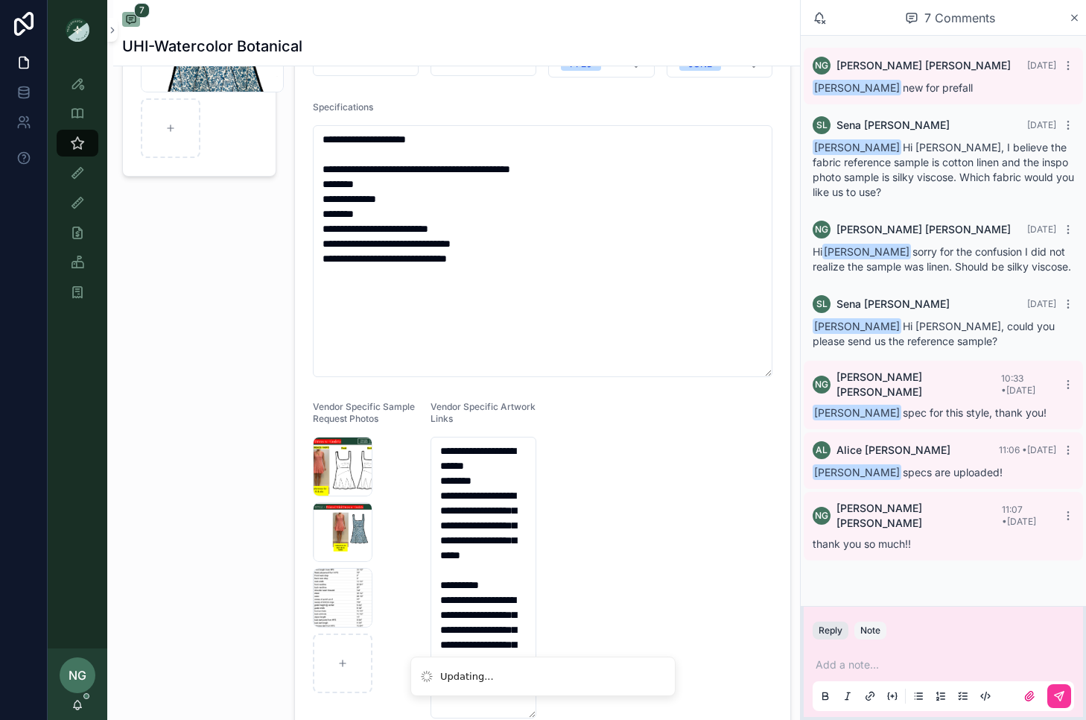
click at [830, 627] on button "Reply" at bounding box center [831, 630] width 36 height 18
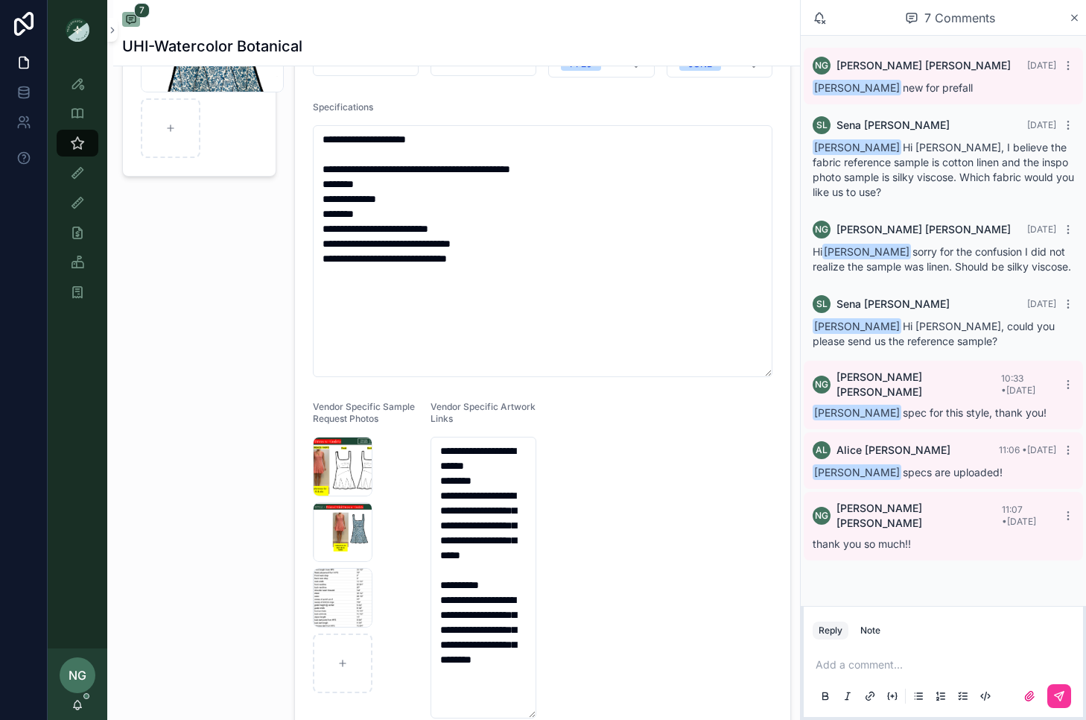
click at [840, 659] on p "scrollable content" at bounding box center [946, 664] width 261 height 15
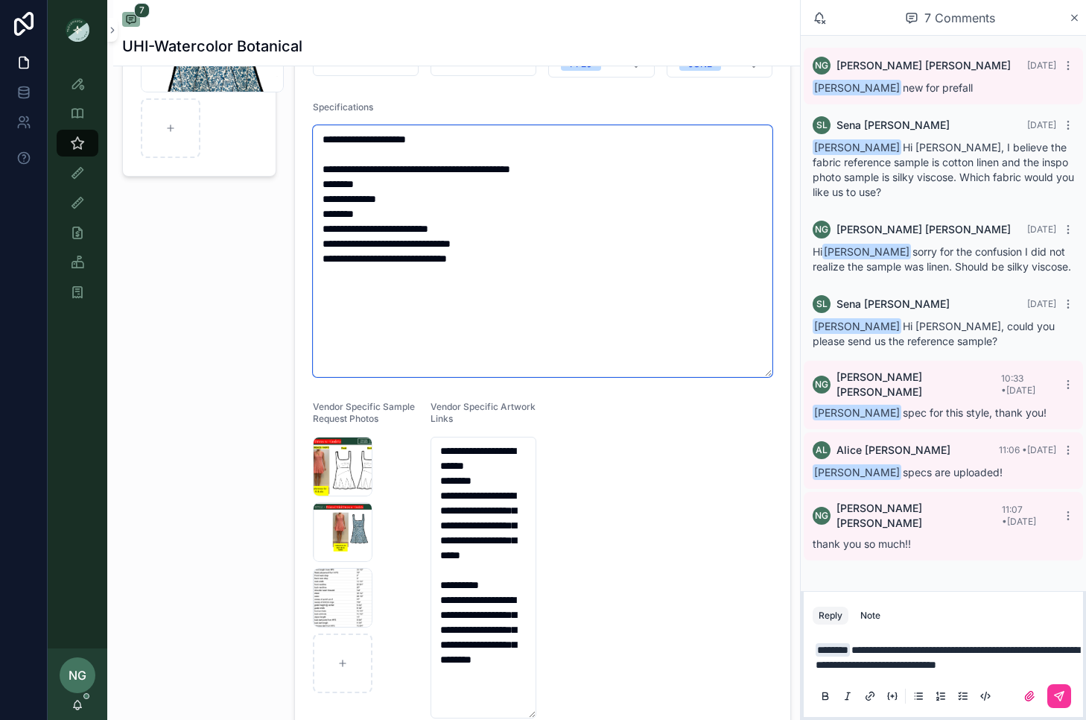
click at [377, 169] on textarea "**********" at bounding box center [543, 251] width 460 height 252
click at [370, 168] on textarea "**********" at bounding box center [543, 251] width 460 height 252
drag, startPoint x: 361, startPoint y: 167, endPoint x: 589, endPoint y: 172, distance: 227.3
click at [589, 172] on textarea "**********" at bounding box center [543, 251] width 460 height 252
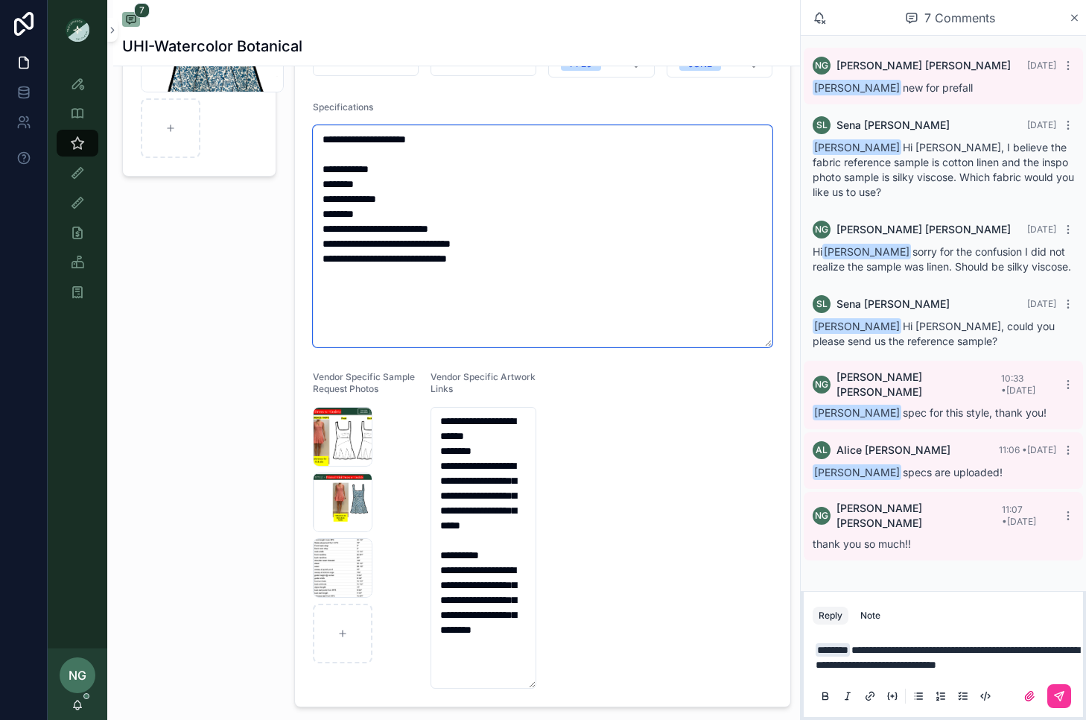
scroll to position [171, 0]
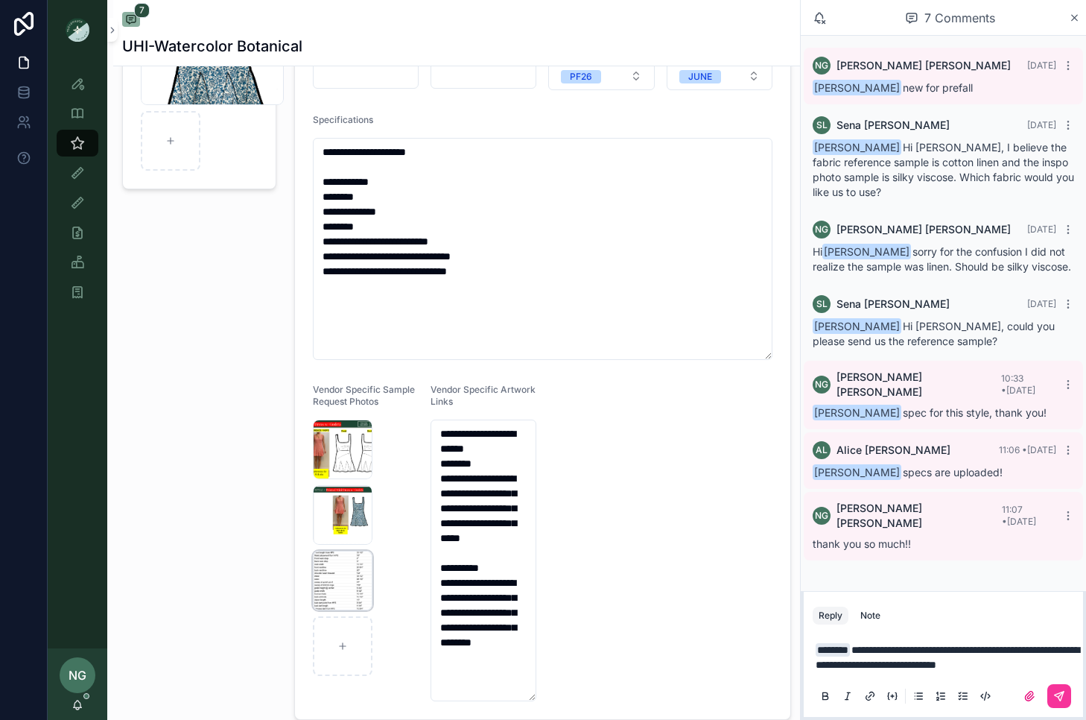
click at [346, 584] on div "Screenshot-2025-10-08-at-11.05.29-AM .png" at bounding box center [343, 581] width 60 height 60
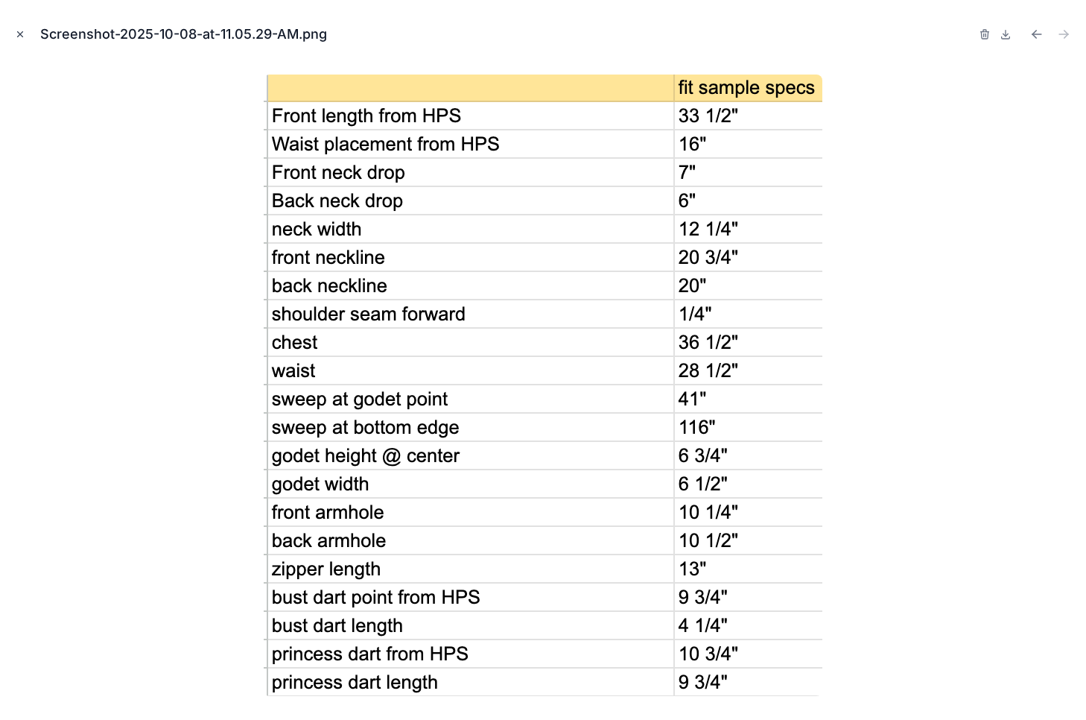
click at [17, 31] on icon "Close modal" at bounding box center [20, 34] width 10 height 10
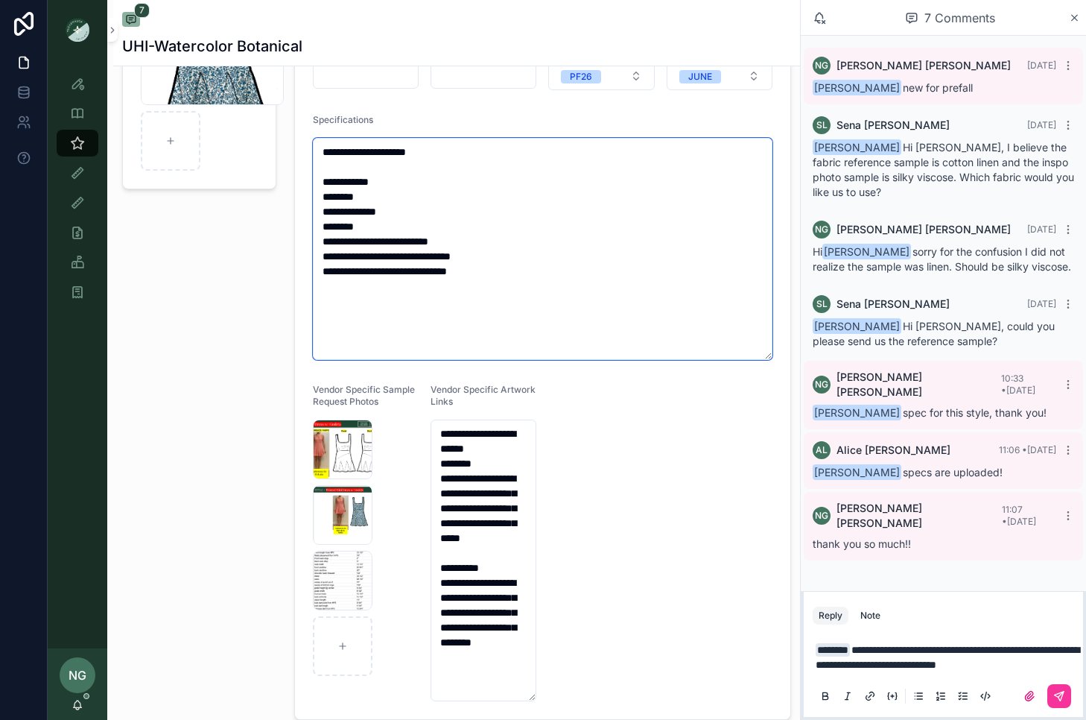
click at [364, 197] on textarea "**********" at bounding box center [543, 249] width 460 height 222
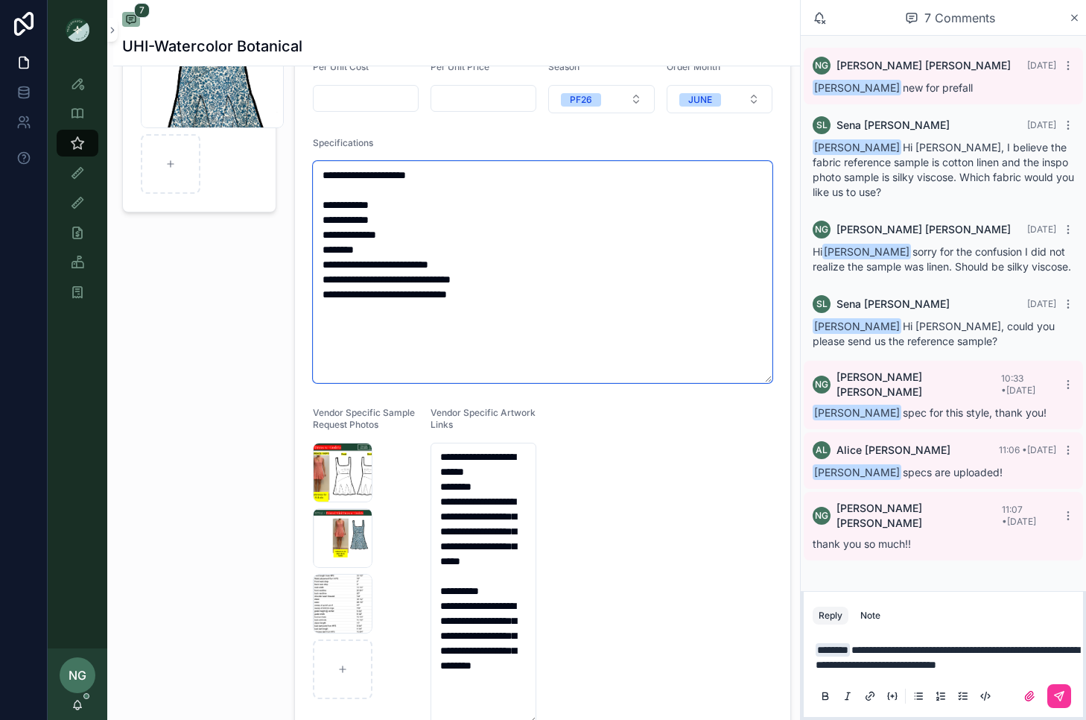
scroll to position [140, 0]
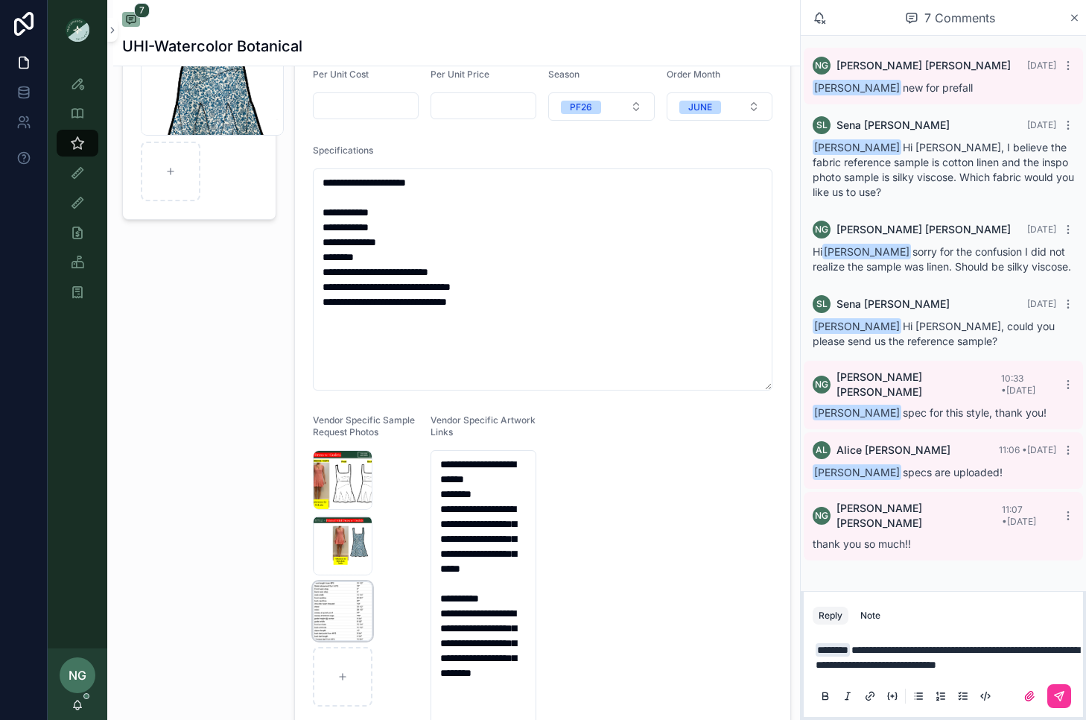
click at [351, 601] on div "Screenshot-2025-10-08-at-11.05.29-AM .png" at bounding box center [343, 611] width 60 height 60
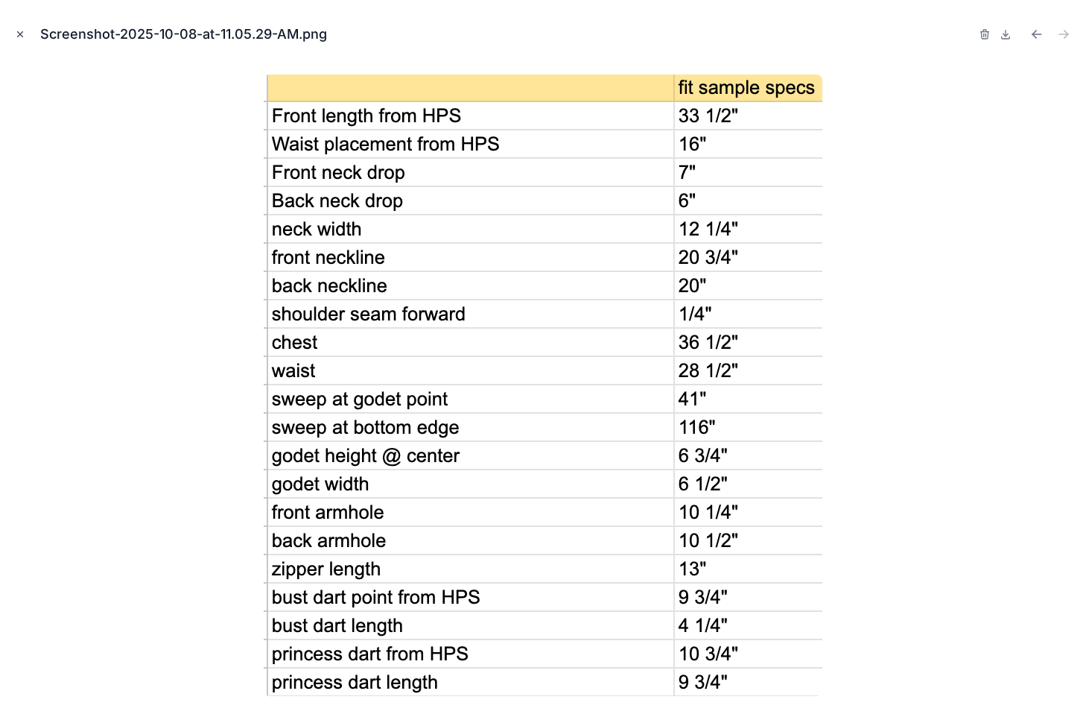
click at [22, 35] on icon "Close modal" at bounding box center [20, 34] width 10 height 10
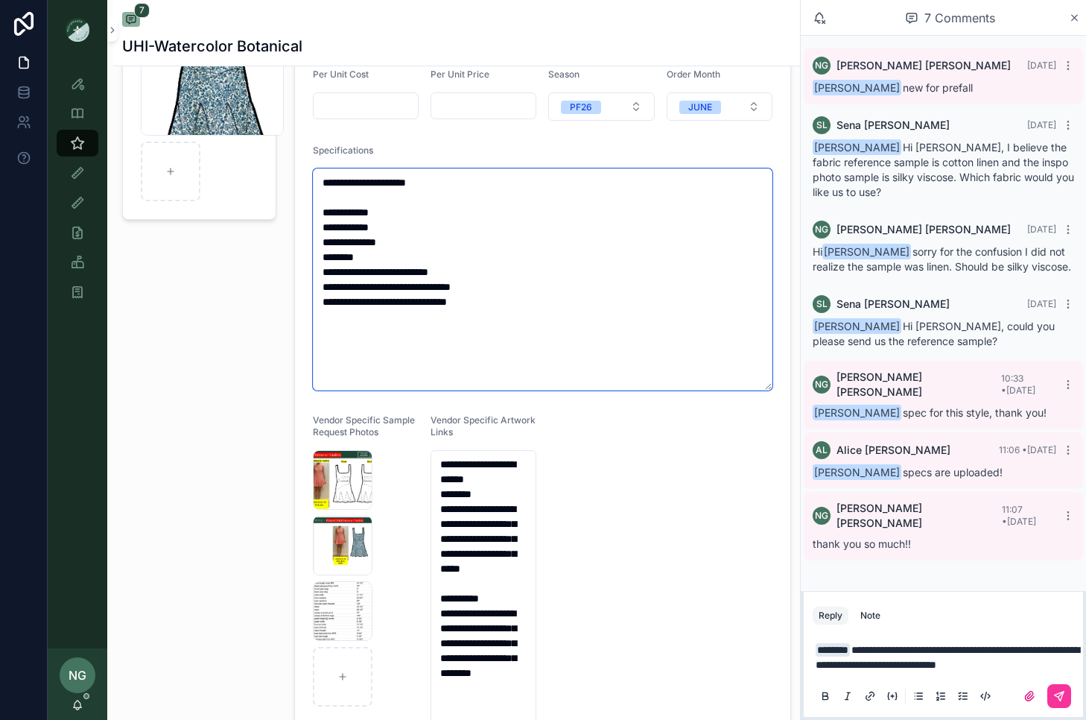
click at [458, 261] on textarea "**********" at bounding box center [543, 279] width 460 height 222
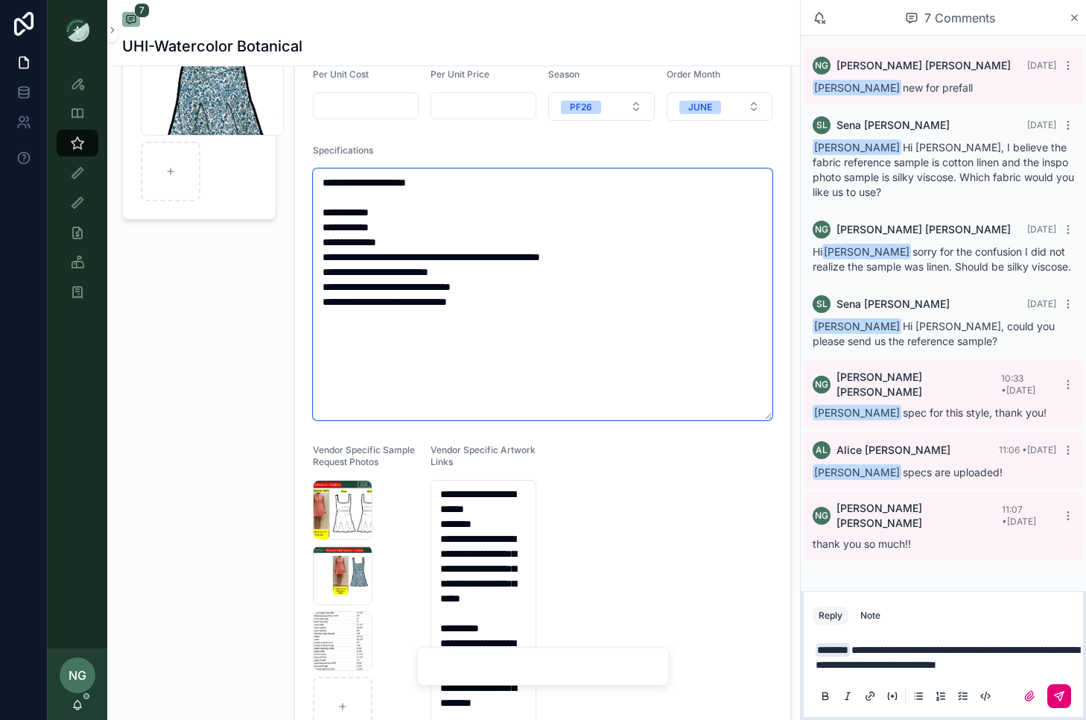
type textarea "**********"
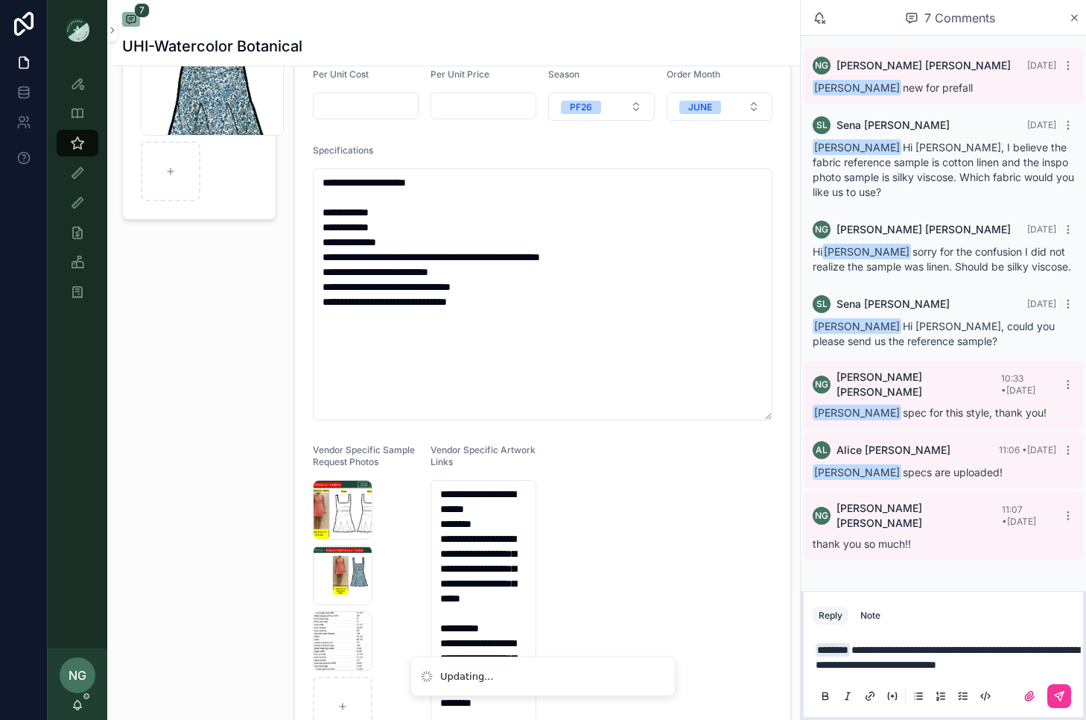
drag, startPoint x: 1056, startPoint y: 700, endPoint x: 1045, endPoint y: 694, distance: 13.0
click at [1056, 700] on icon "scrollable content" at bounding box center [1059, 696] width 12 height 12
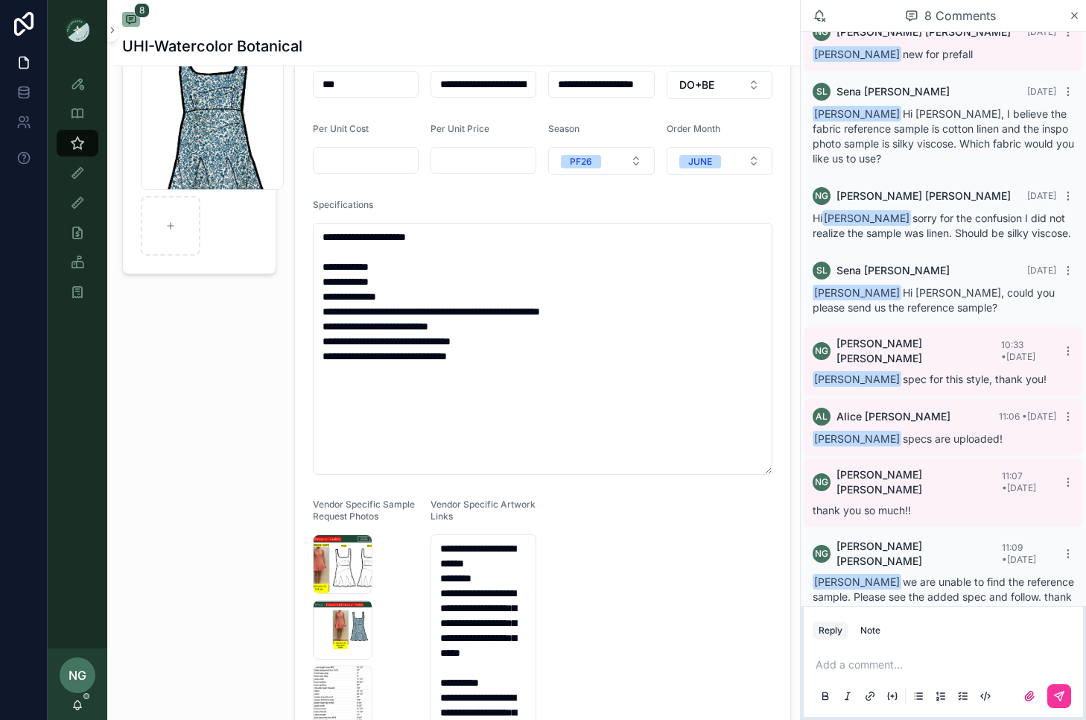
scroll to position [172, 0]
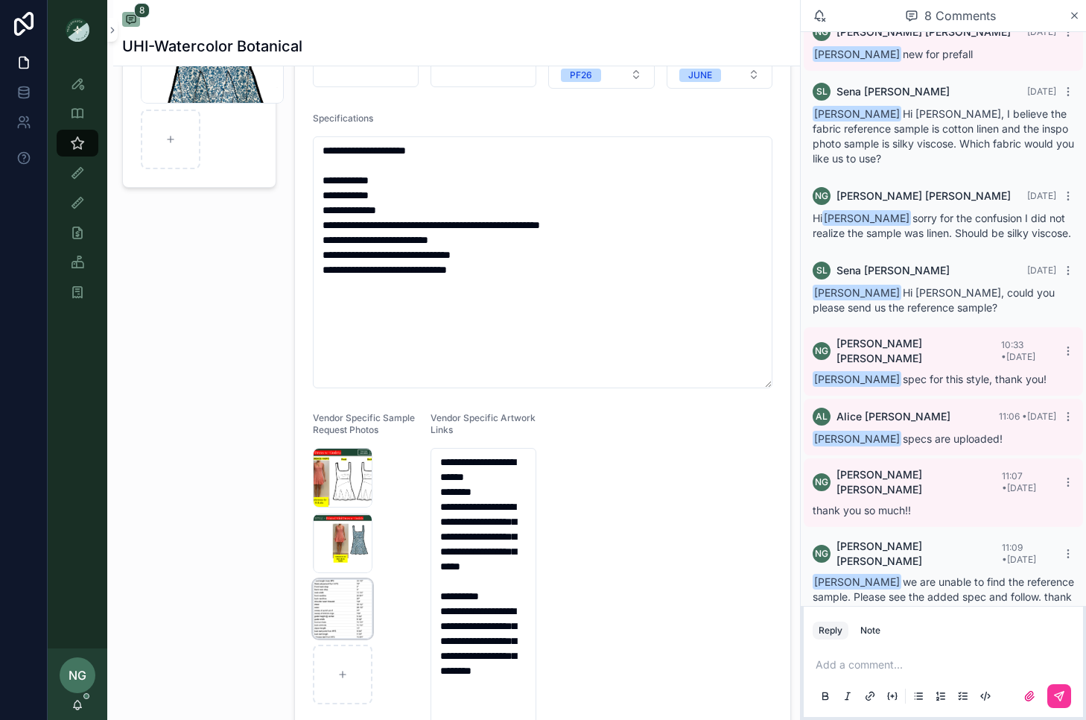
click at [349, 600] on div "Screenshot-2025-10-08-at-11.05.29-AM .png" at bounding box center [343, 609] width 60 height 60
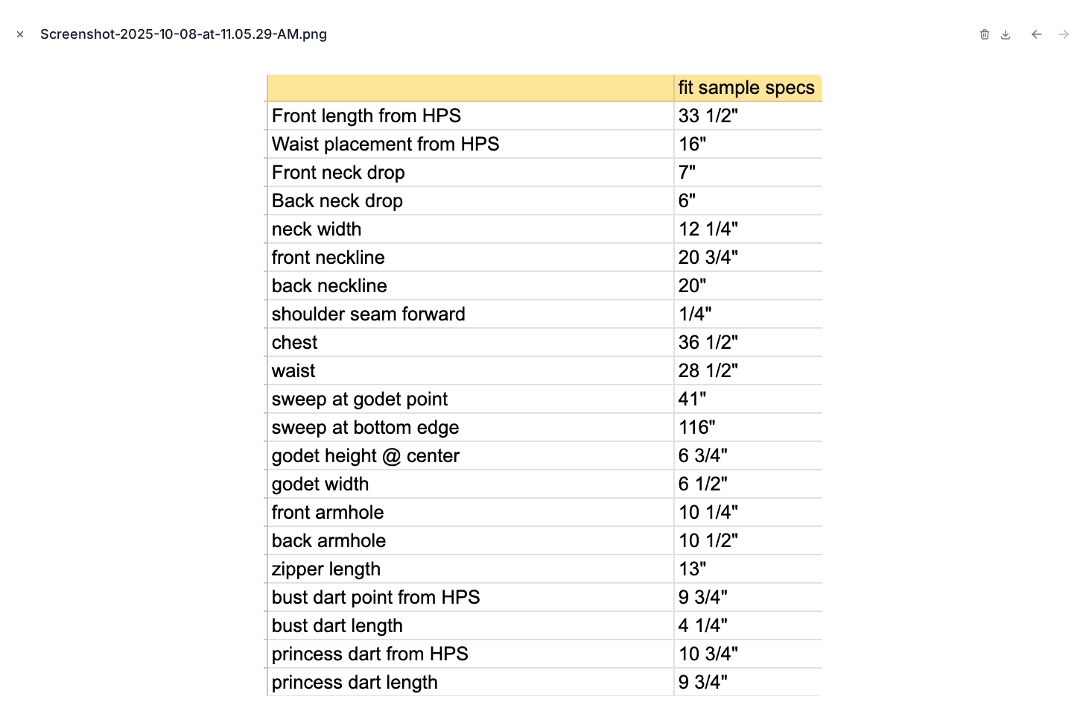
click at [17, 32] on icon "Close modal" at bounding box center [20, 34] width 10 height 10
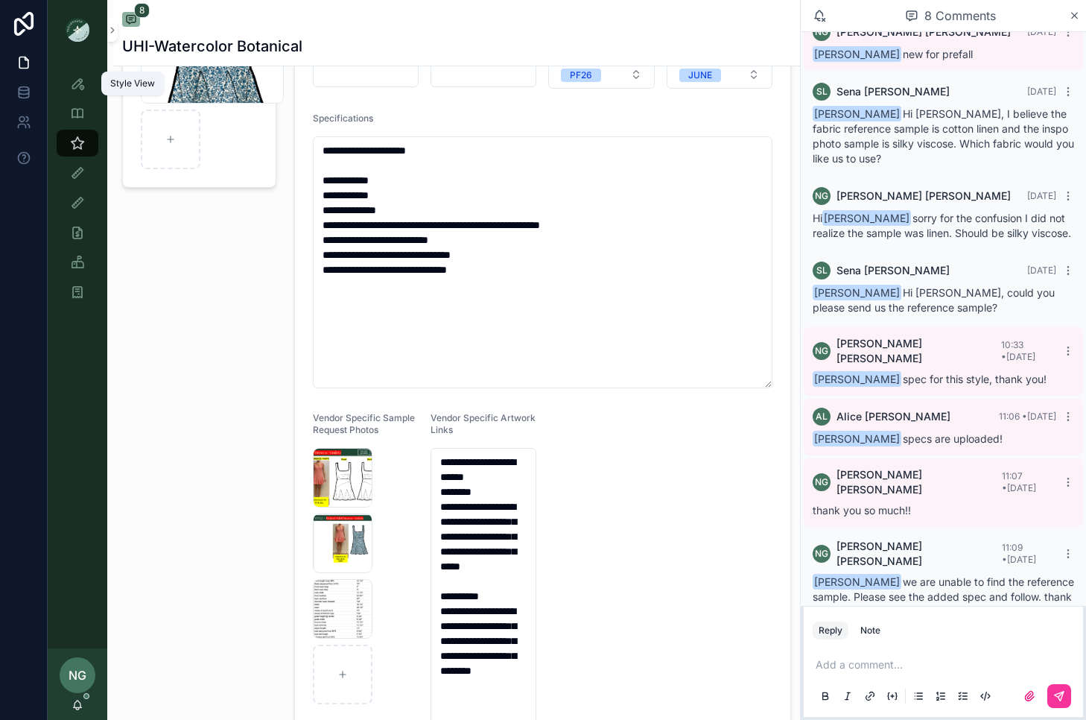
click at [87, 79] on div "Style View" at bounding box center [78, 84] width 24 height 24
